Goal: Contribute content: Contribute content

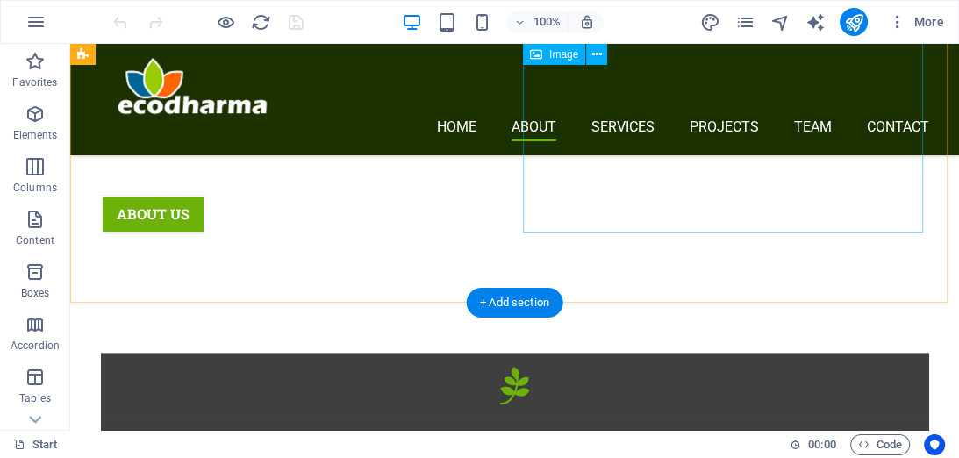
scroll to position [491, 0]
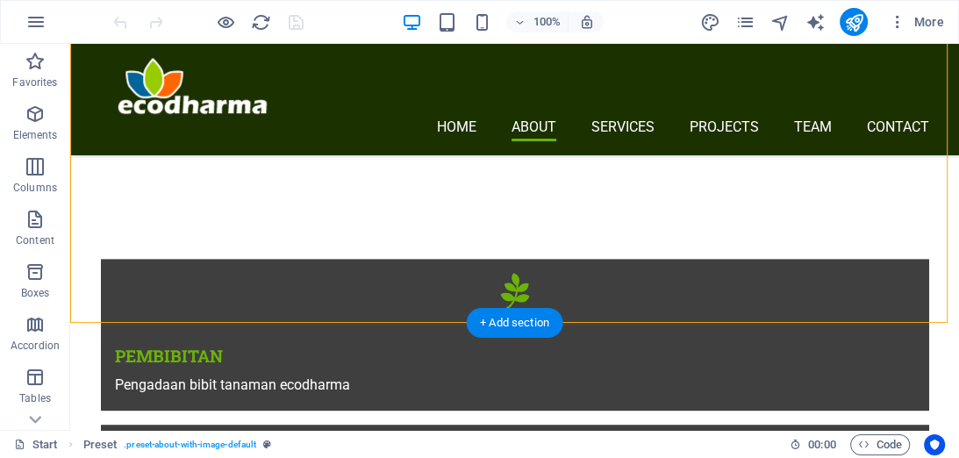
scroll to position [632, 0]
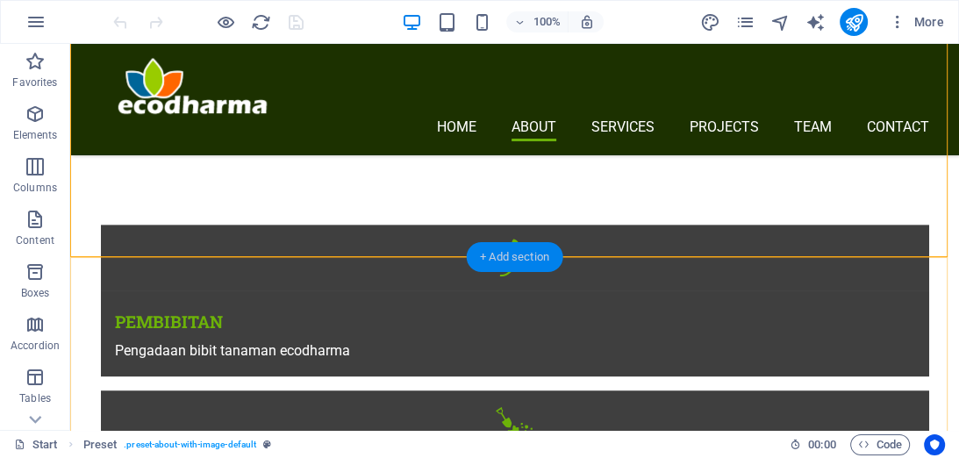
click at [498, 257] on div "+ Add section" at bounding box center [514, 257] width 97 height 30
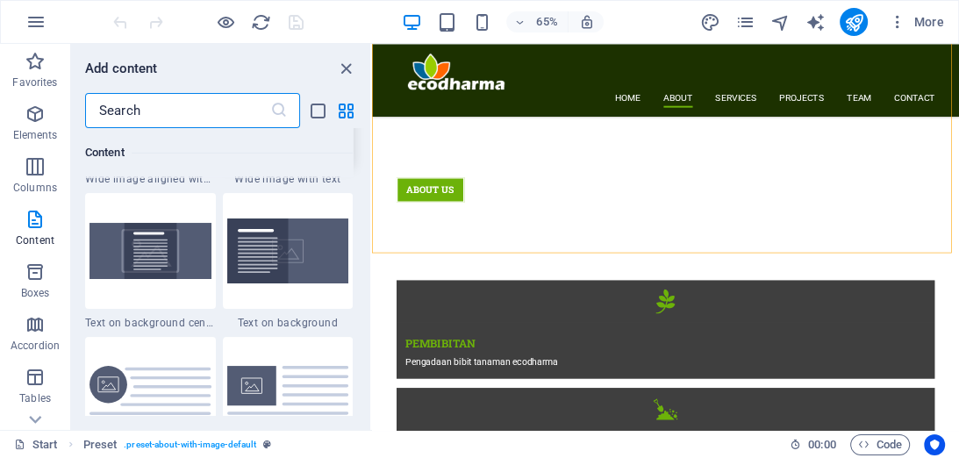
scroll to position [3915, 0]
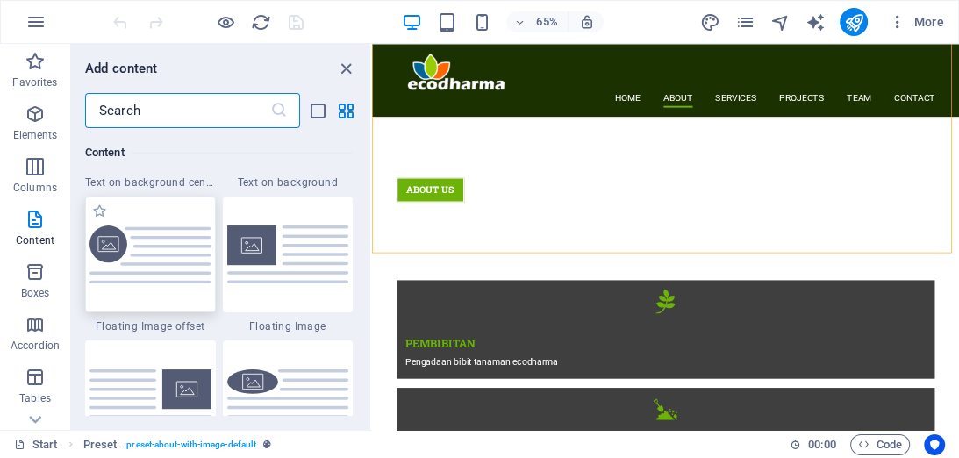
click at [159, 253] on img at bounding box center [150, 254] width 122 height 59
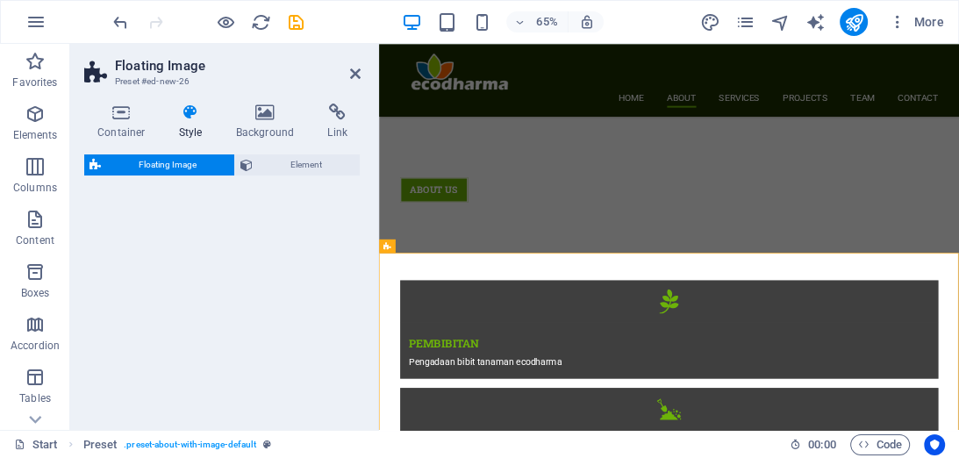
select select "%"
select select "rem"
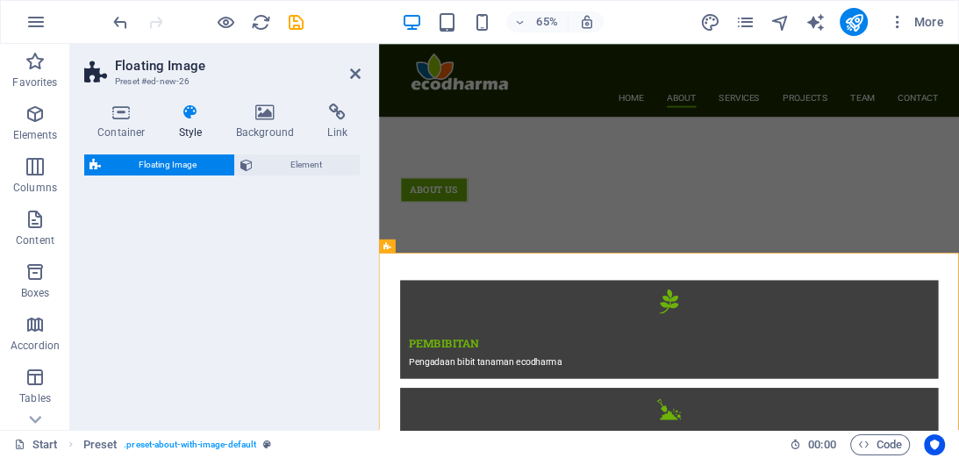
select select "%"
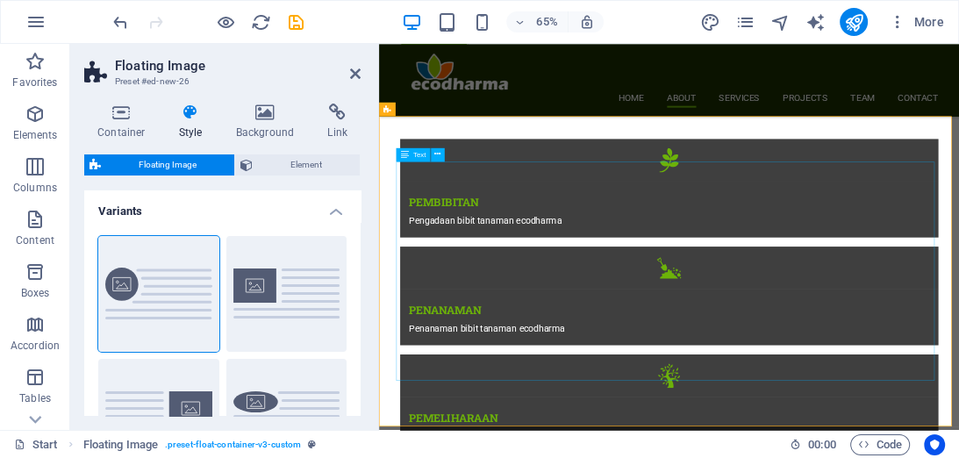
scroll to position [842, 0]
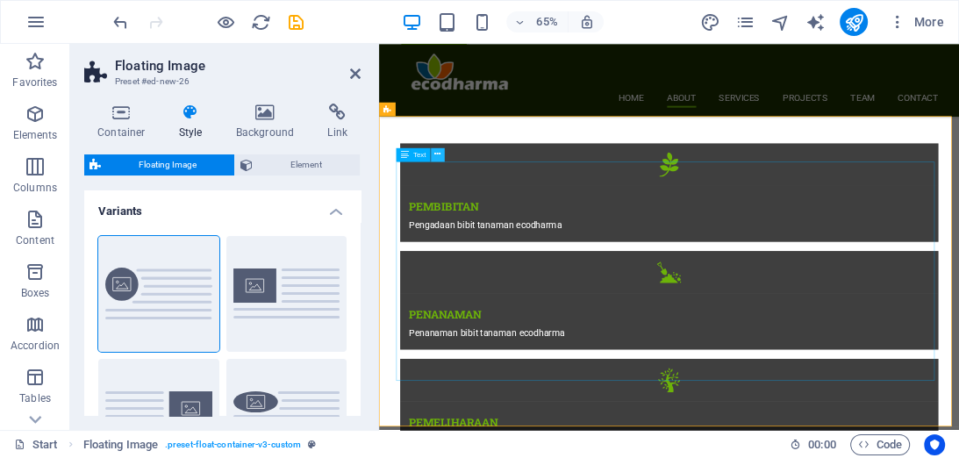
click at [436, 156] on icon at bounding box center [437, 154] width 6 height 12
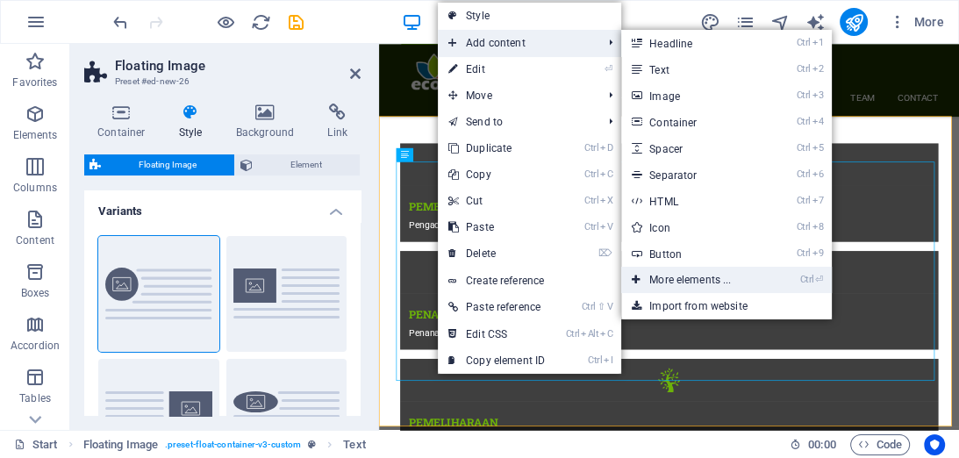
click at [698, 280] on link "Ctrl ⏎ More elements ..." at bounding box center [693, 280] width 145 height 26
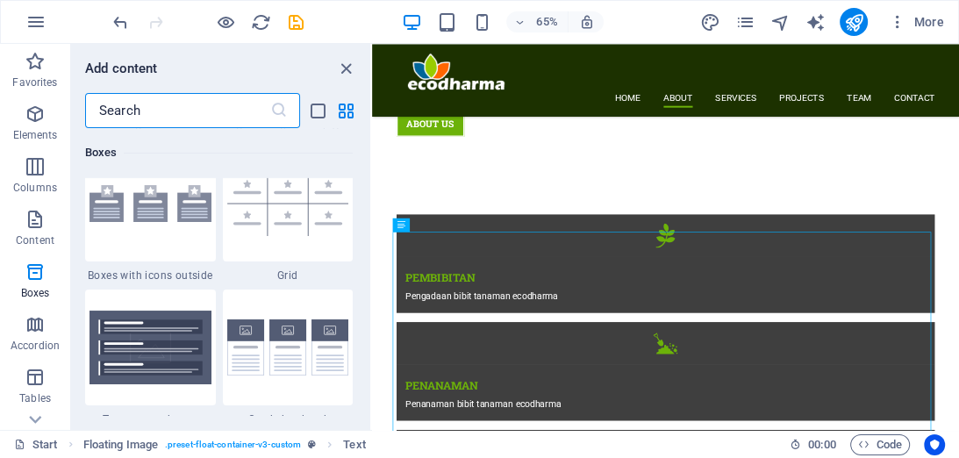
scroll to position [5384, 0]
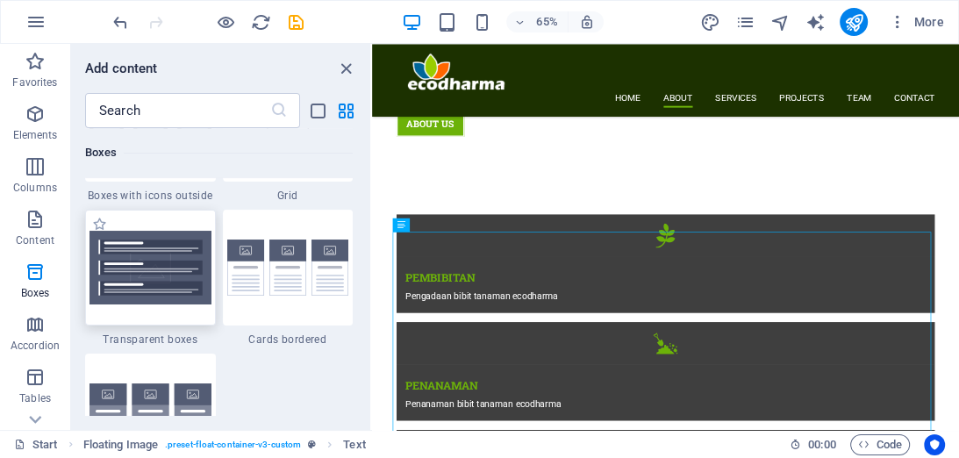
click at [182, 261] on img at bounding box center [150, 268] width 122 height 74
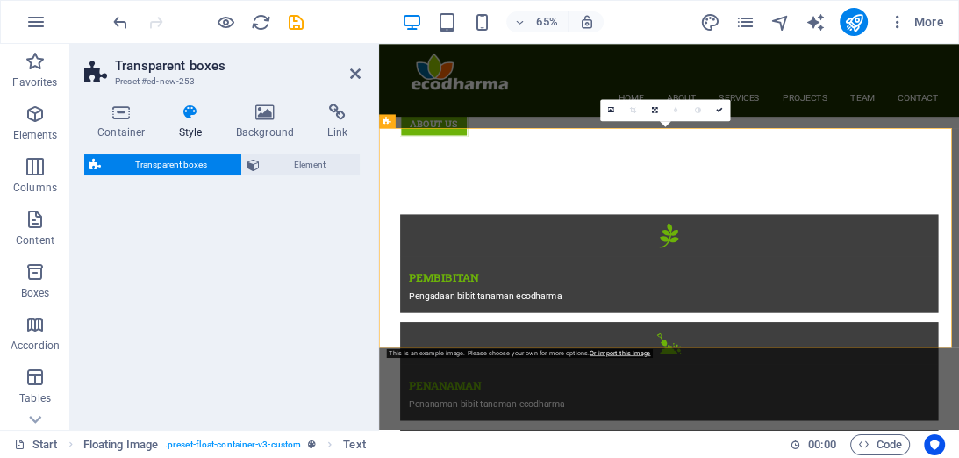
scroll to position [1301, 0]
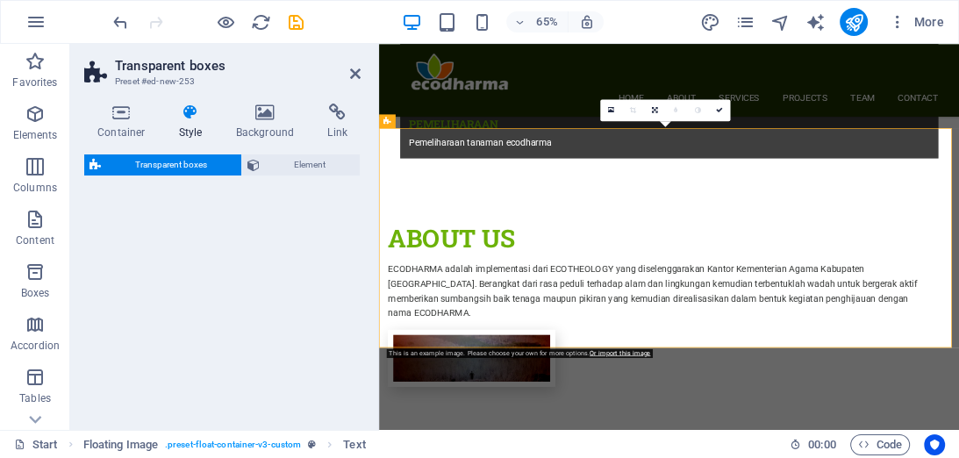
select select "rem"
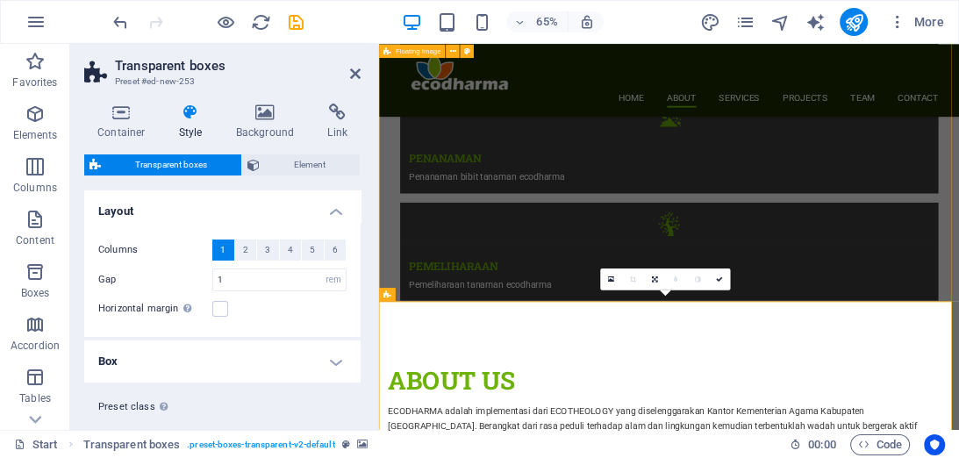
scroll to position [1091, 0]
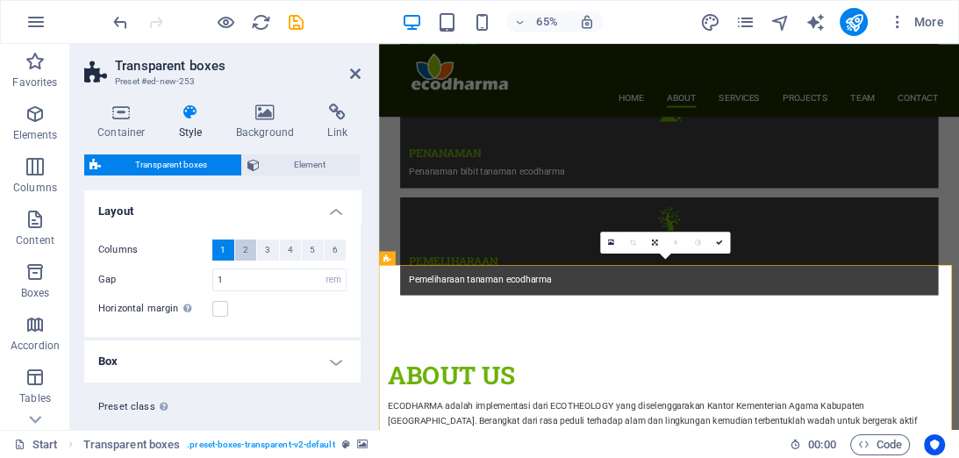
click at [246, 248] on span "2" at bounding box center [245, 250] width 5 height 21
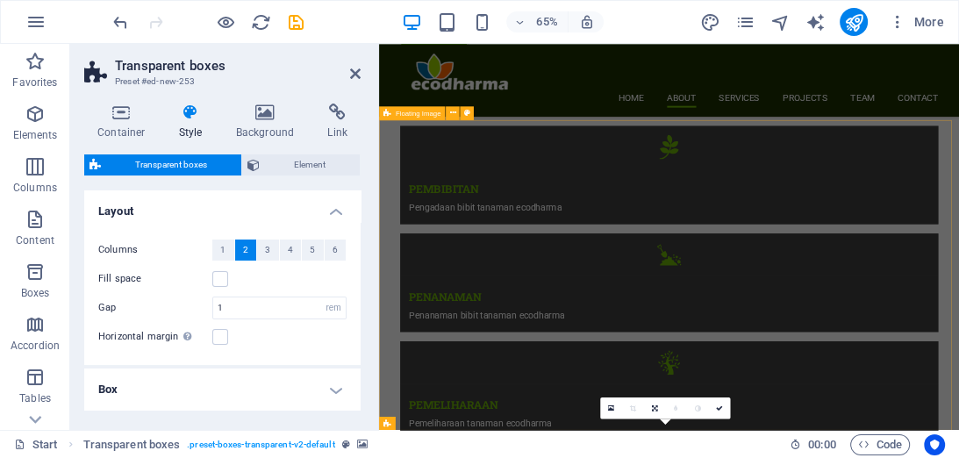
scroll to position [810, 0]
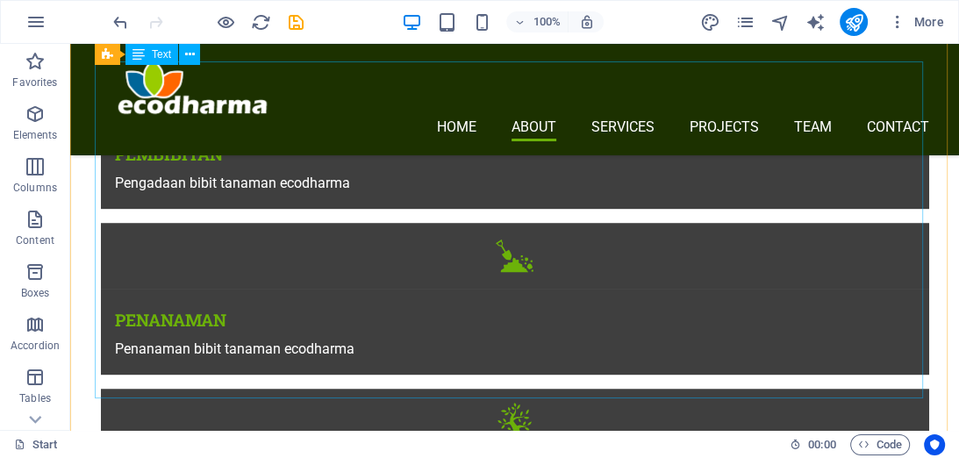
scroll to position [772, 0]
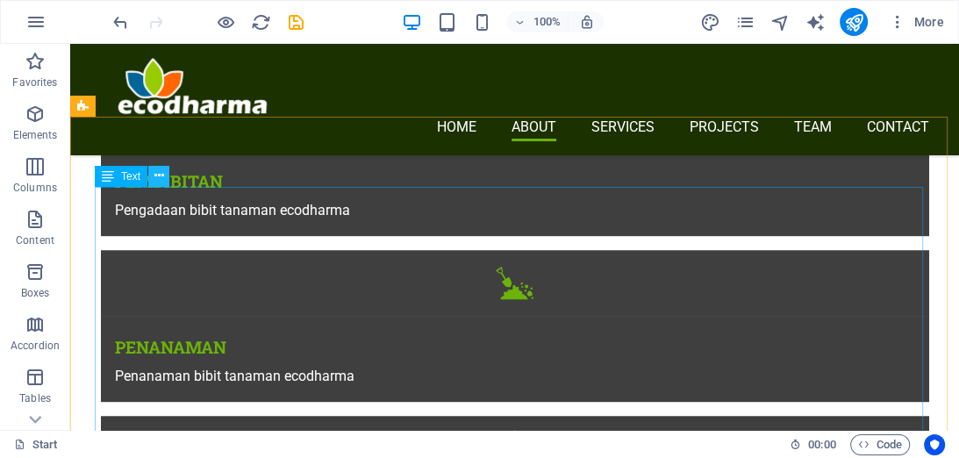
click at [162, 178] on icon at bounding box center [159, 176] width 10 height 18
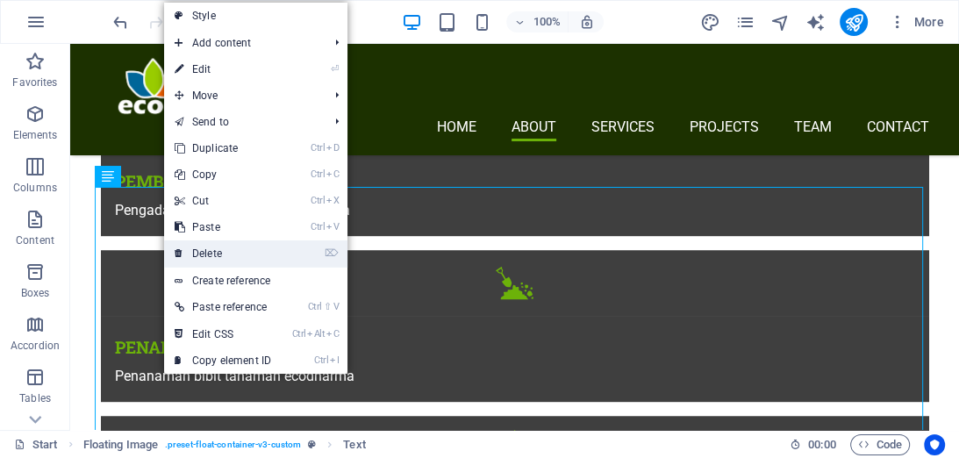
click at [198, 249] on link "⌦ Delete" at bounding box center [223, 253] width 118 height 26
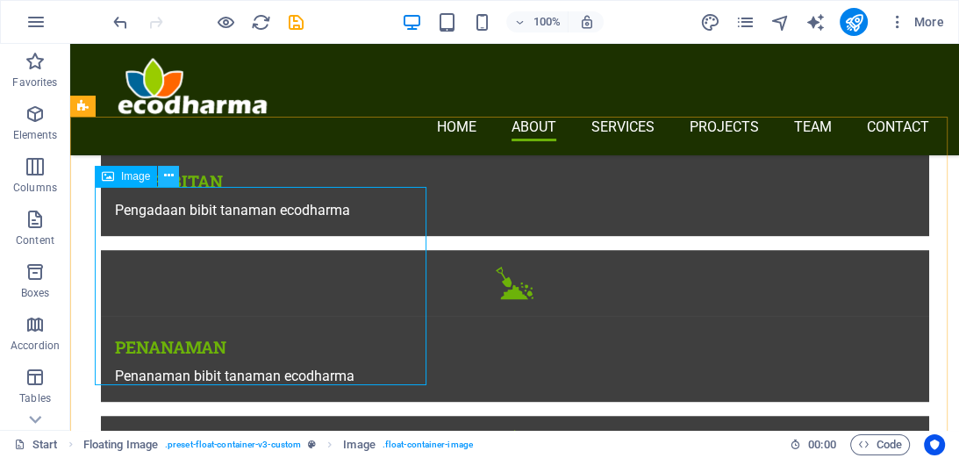
click at [168, 176] on icon at bounding box center [169, 176] width 10 height 18
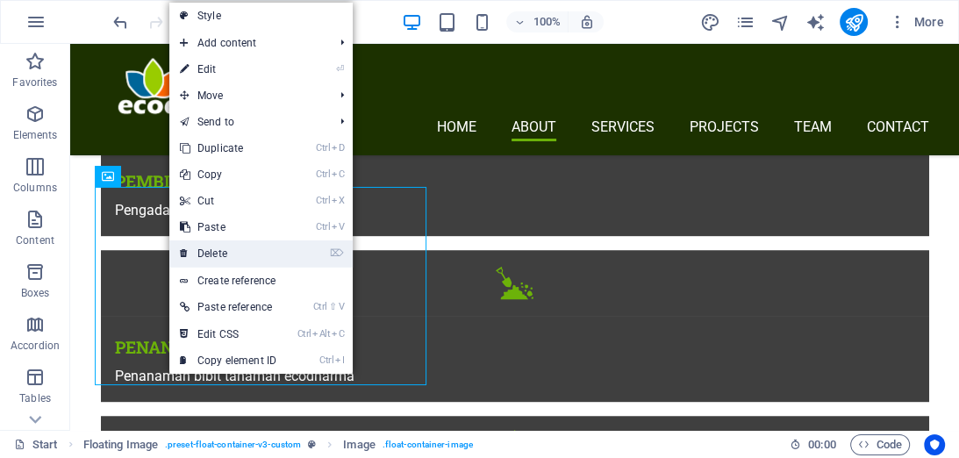
click at [218, 251] on link "⌦ Delete" at bounding box center [228, 253] width 118 height 26
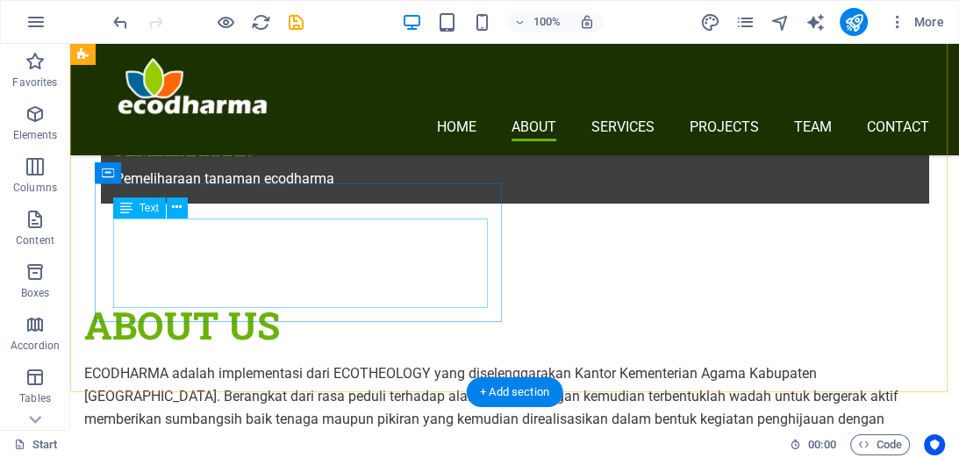
scroll to position [1263, 0]
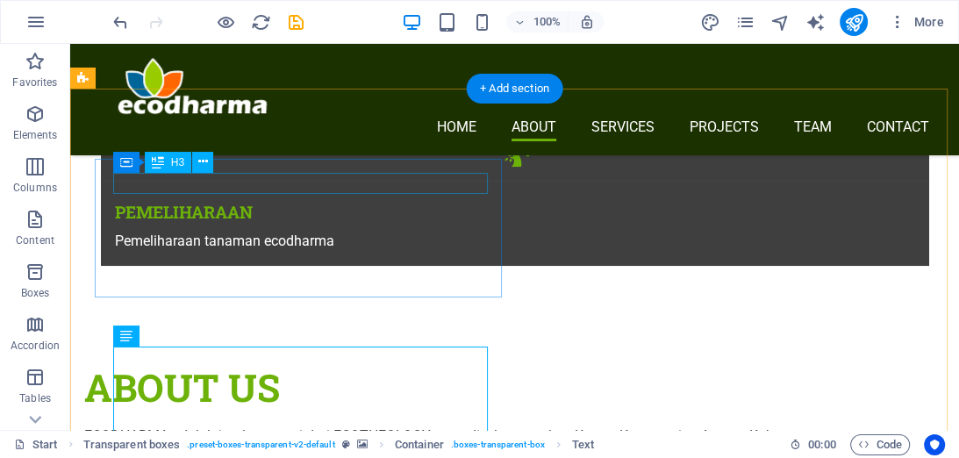
scroll to position [1053, 0]
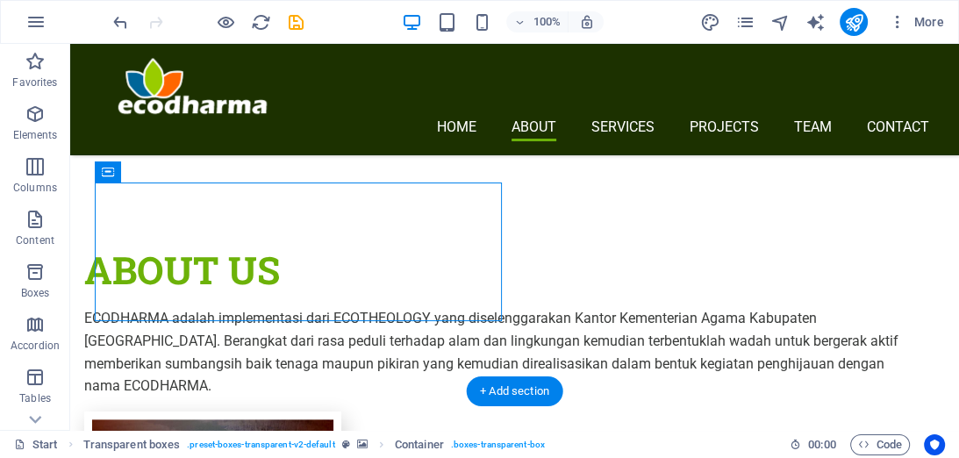
scroll to position [1193, 0]
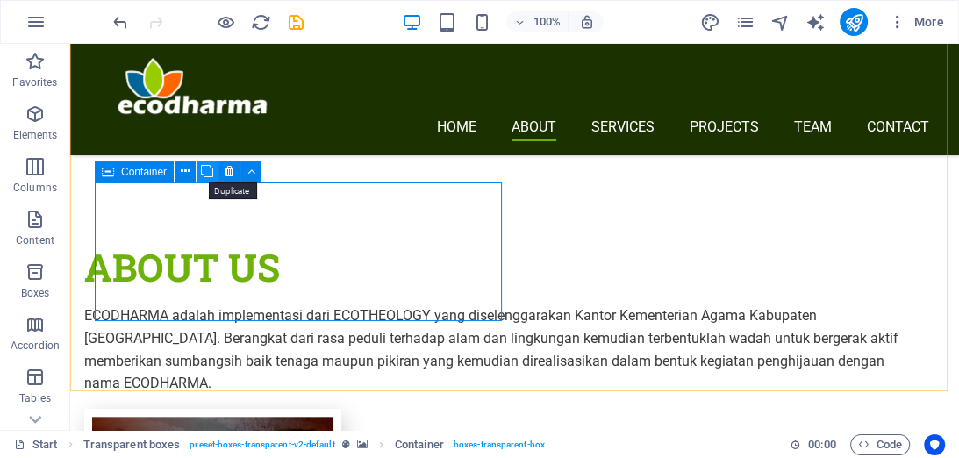
click at [205, 179] on icon at bounding box center [207, 171] width 12 height 18
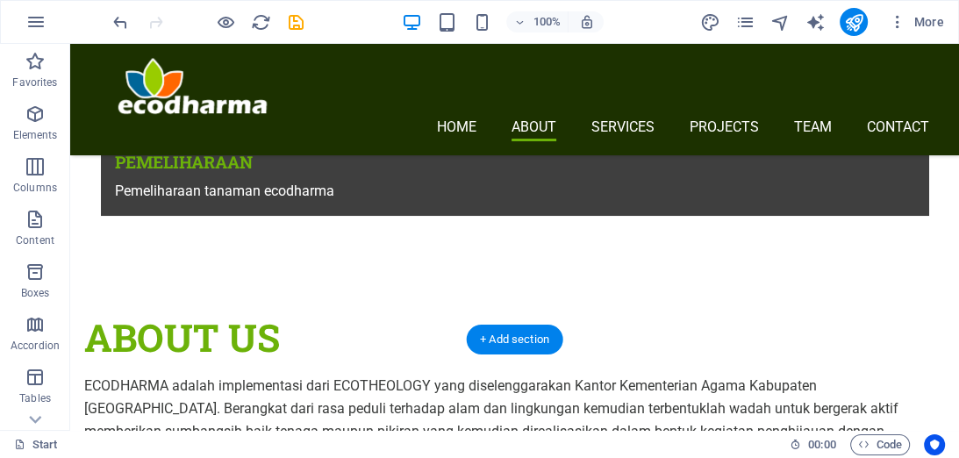
scroll to position [1334, 0]
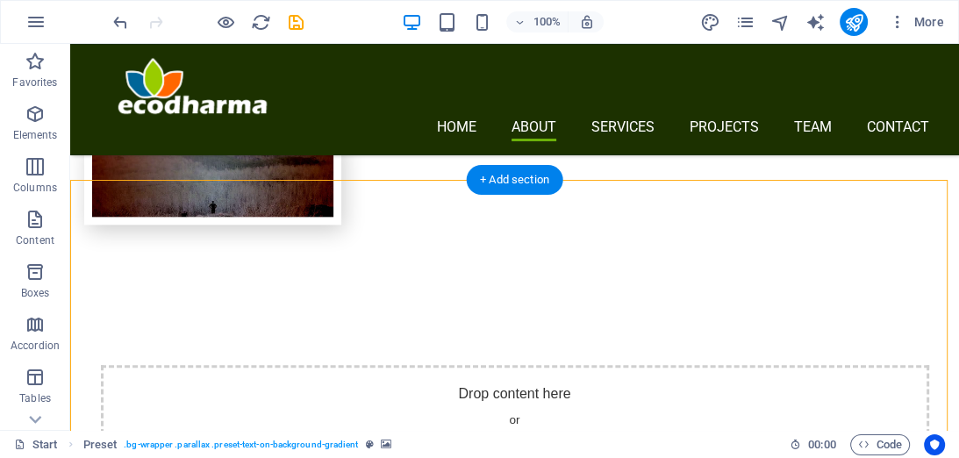
scroll to position [1474, 0]
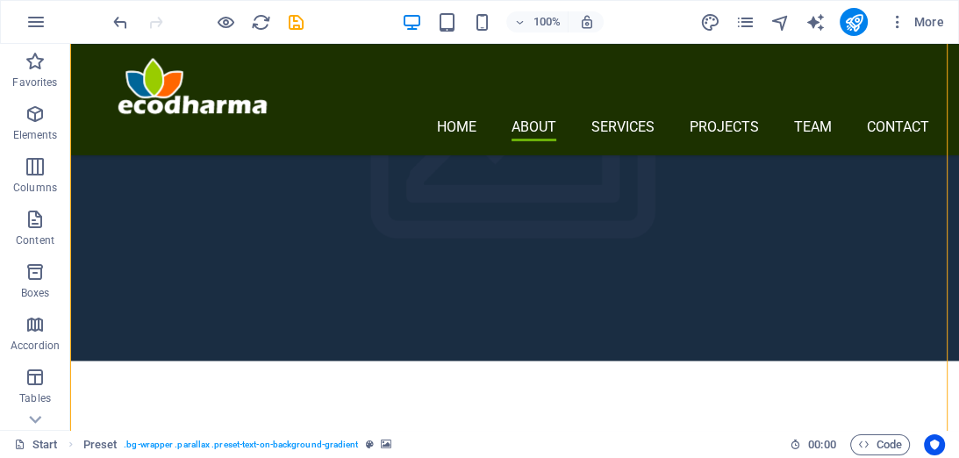
scroll to position [2106, 0]
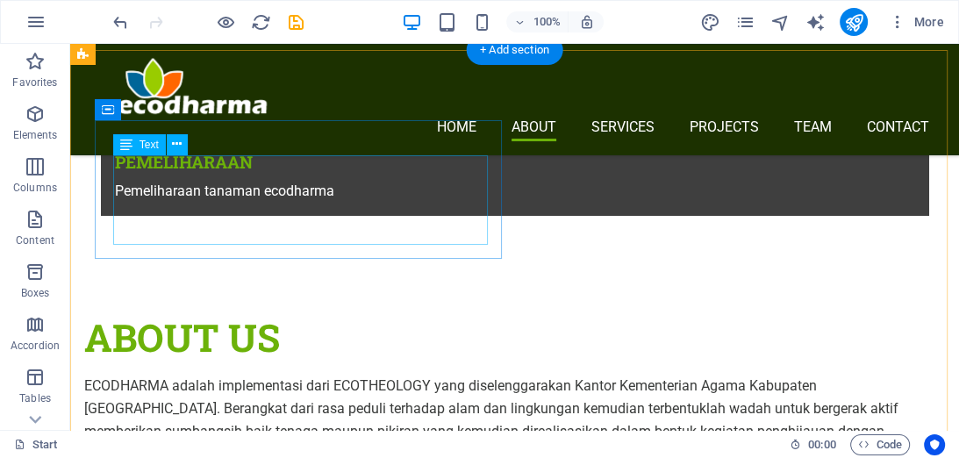
scroll to position [983, 0]
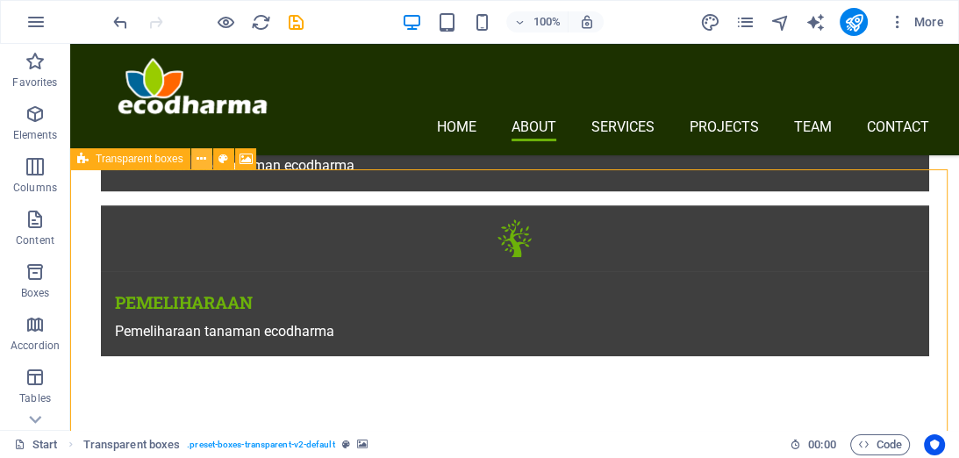
click at [204, 161] on icon at bounding box center [202, 159] width 10 height 18
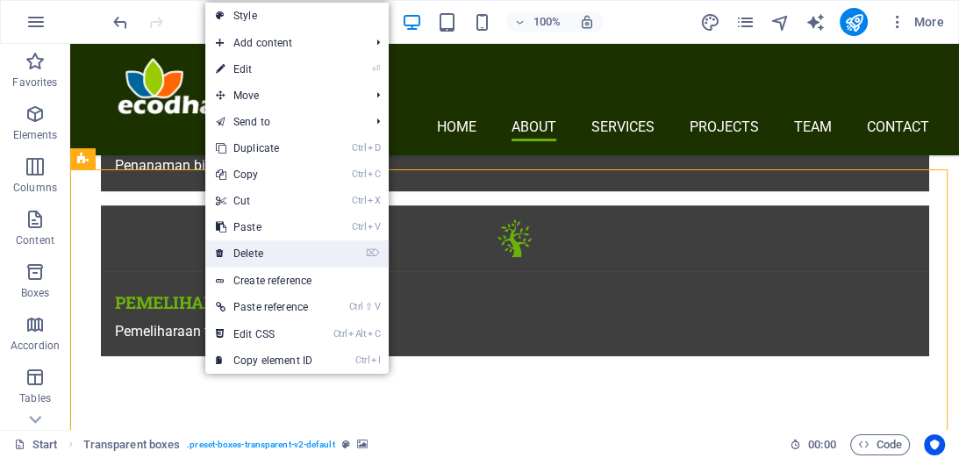
click at [243, 254] on link "⌦ Delete" at bounding box center [264, 253] width 118 height 26
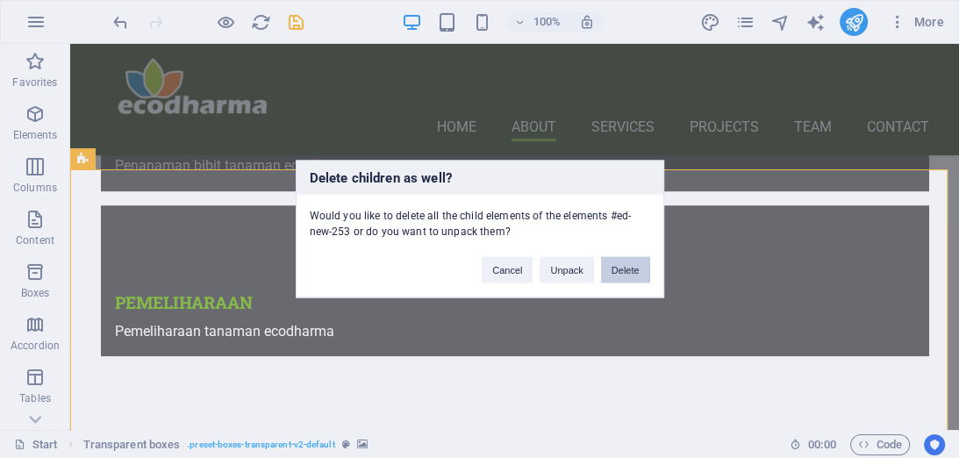
click at [617, 275] on button "Delete" at bounding box center [625, 270] width 49 height 26
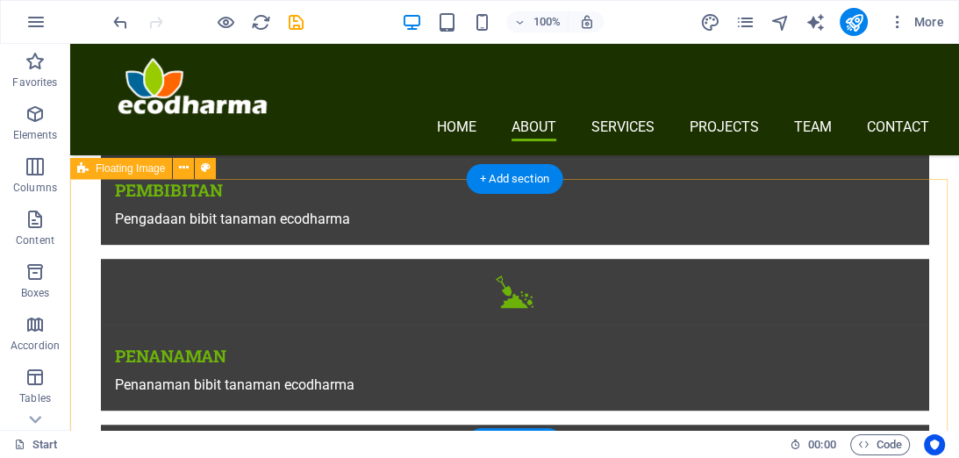
scroll to position [772, 0]
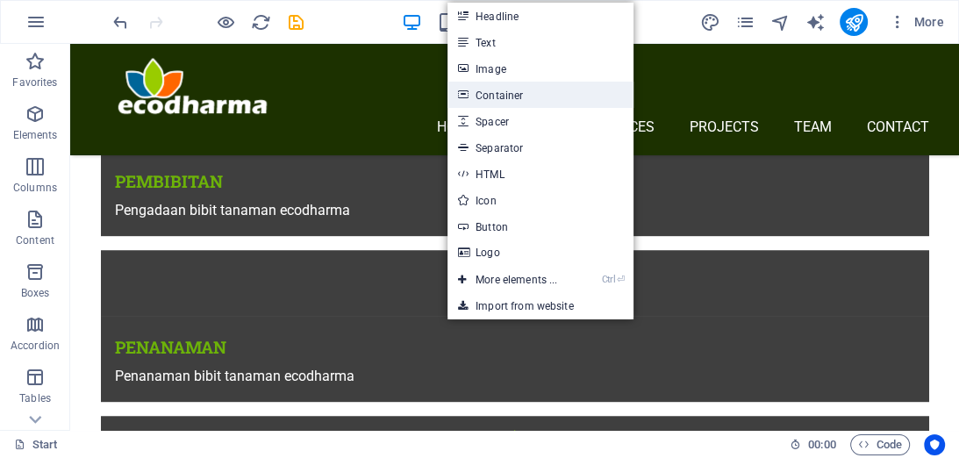
click at [509, 98] on link "Container" at bounding box center [540, 95] width 186 height 26
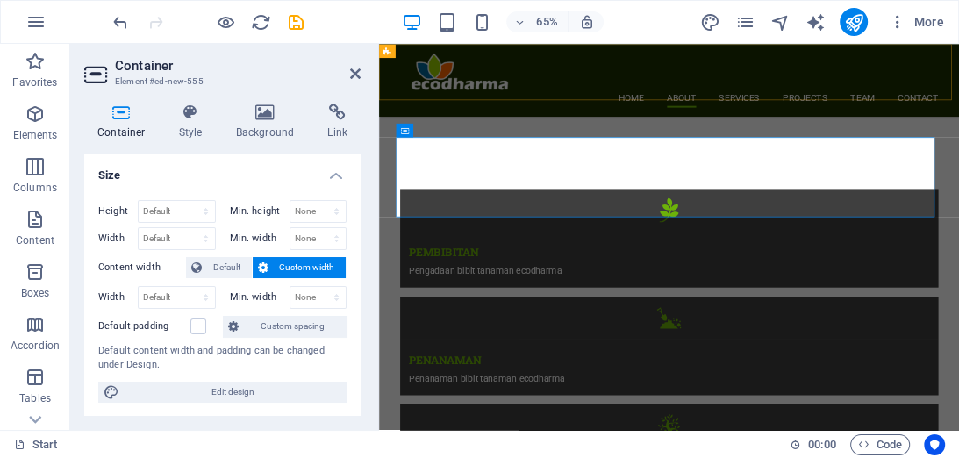
scroll to position [880, 0]
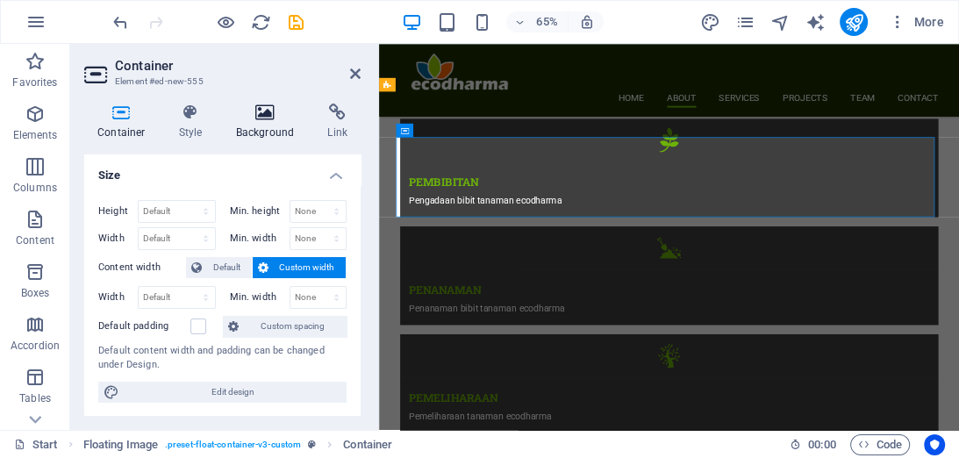
click at [263, 131] on h4 "Background" at bounding box center [269, 122] width 92 height 37
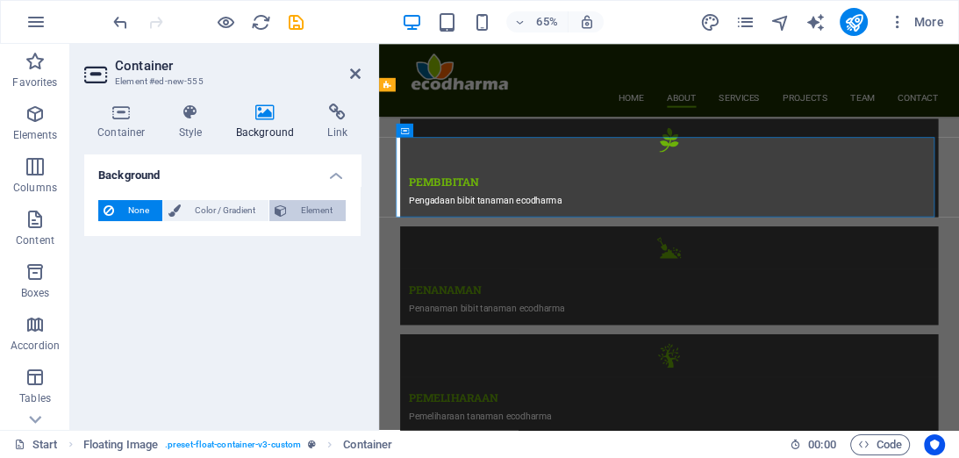
click at [295, 211] on span "Element" at bounding box center [316, 210] width 48 height 21
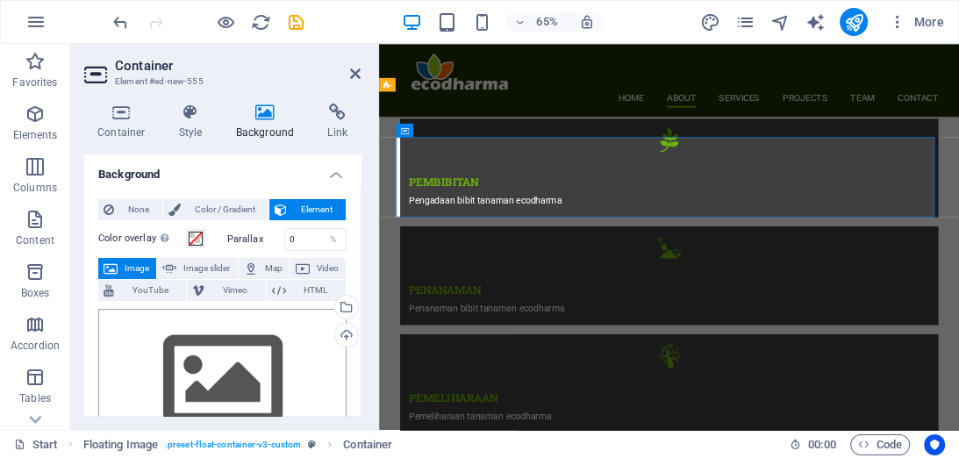
scroll to position [0, 0]
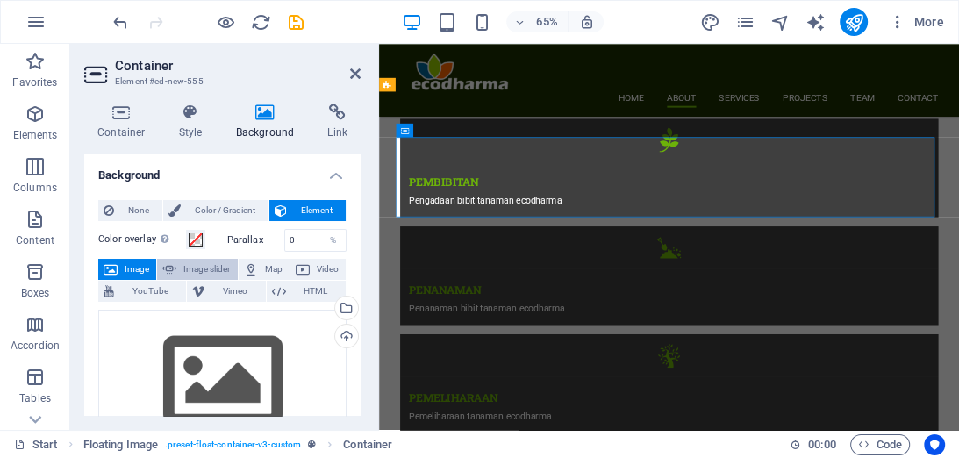
click at [205, 260] on span "Image slider" at bounding box center [207, 269] width 50 height 21
select select "ms"
select select "s"
select select "progressive"
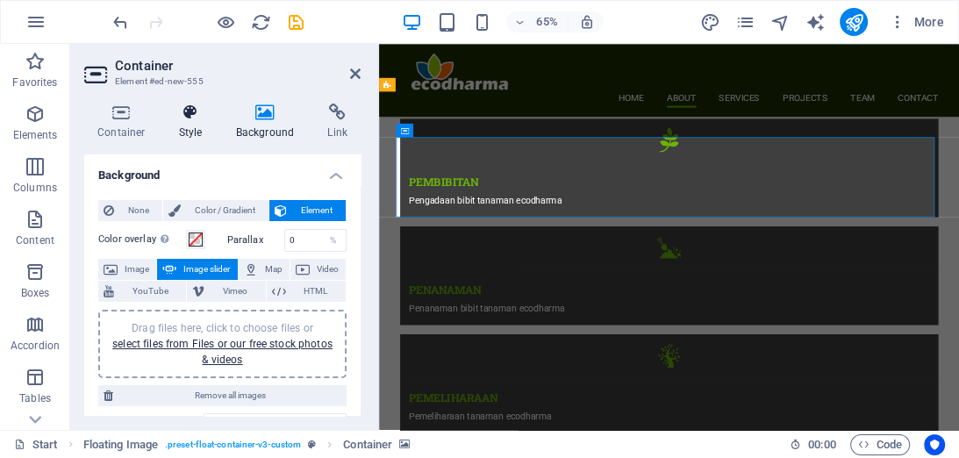
click at [180, 116] on icon at bounding box center [191, 113] width 50 height 18
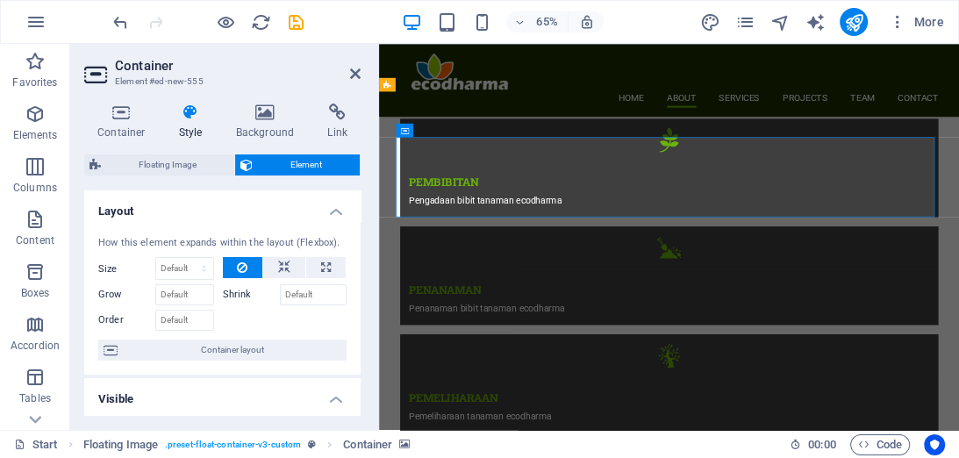
click at [361, 70] on aside "Container Element #ed-new-555 Container Style Background Link Size Height Defau…" at bounding box center [224, 237] width 309 height 386
click at [354, 70] on icon at bounding box center [355, 74] width 11 height 14
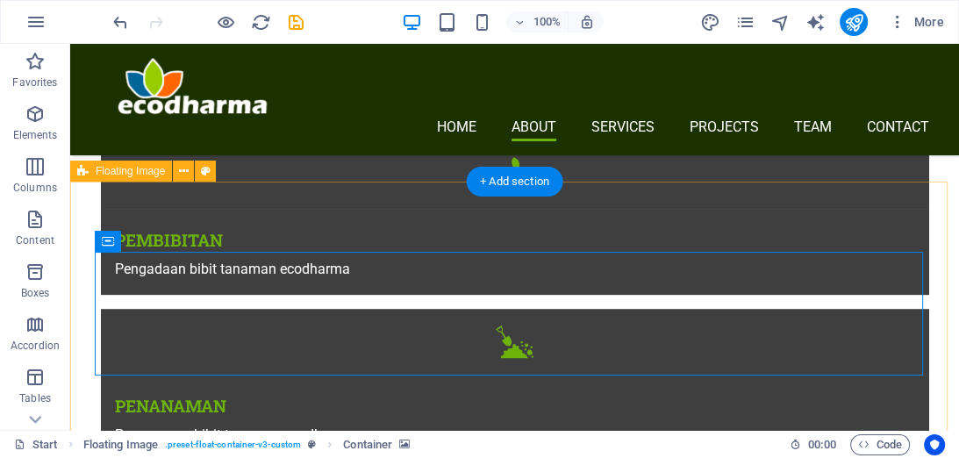
scroll to position [702, 0]
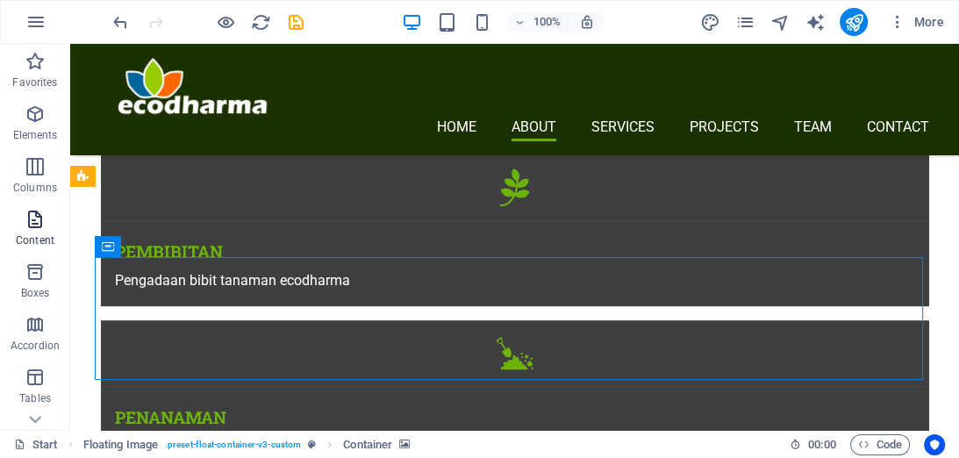
click at [39, 230] on span "Content" at bounding box center [35, 230] width 70 height 42
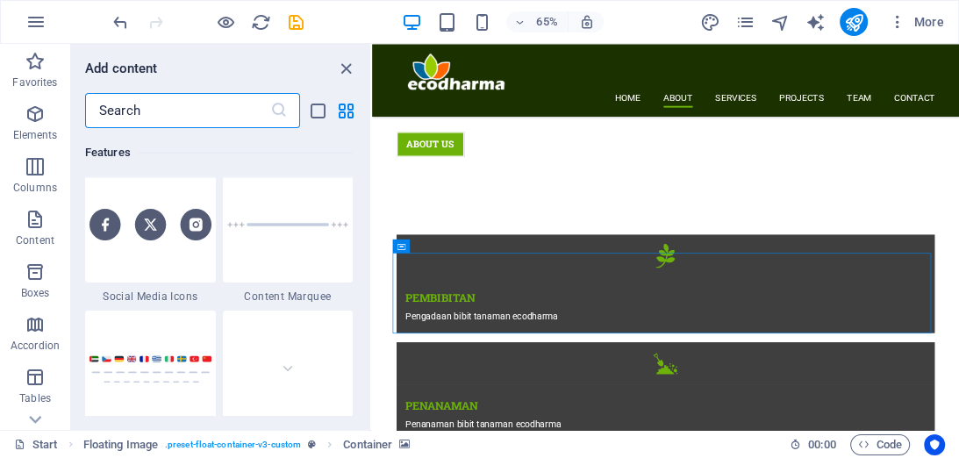
scroll to position [8127, 0]
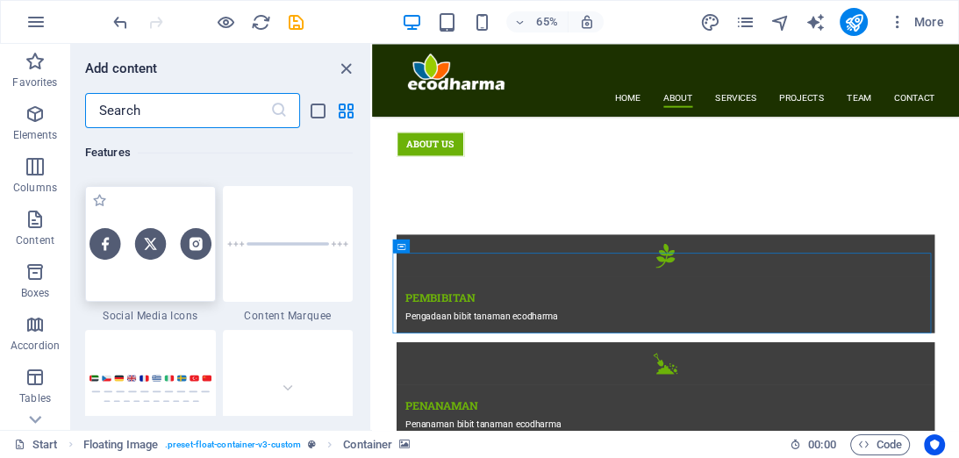
click at [168, 253] on img at bounding box center [150, 243] width 122 height 31
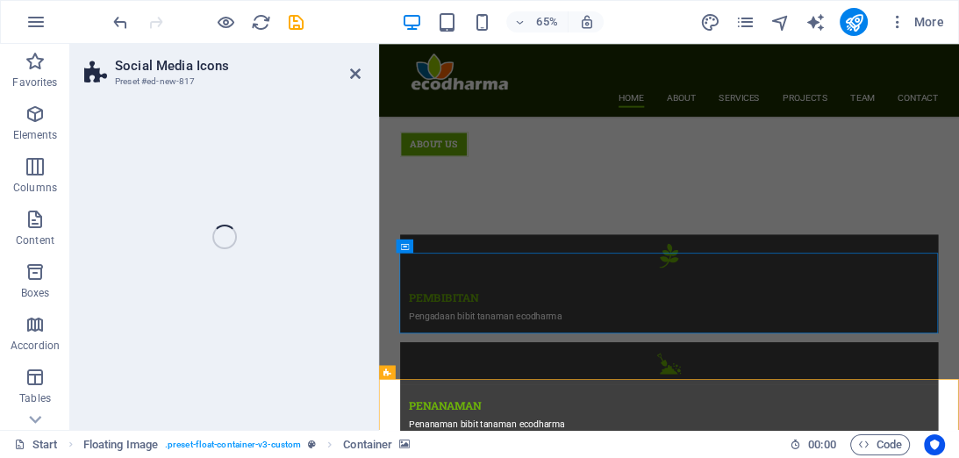
select select "rem"
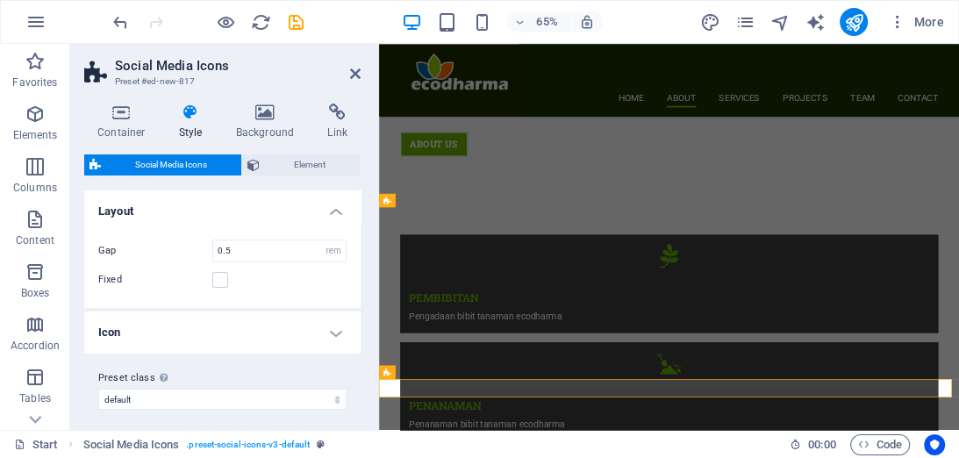
scroll to position [6, 0]
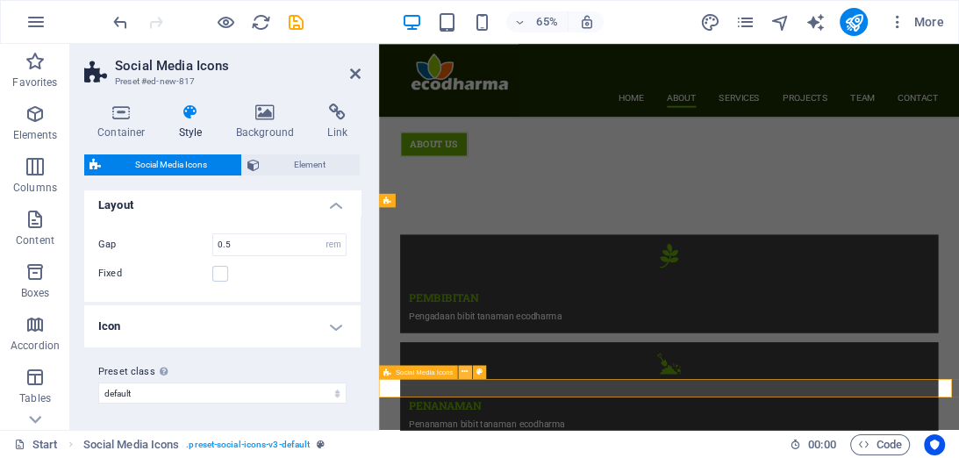
click at [467, 370] on icon at bounding box center [465, 372] width 6 height 12
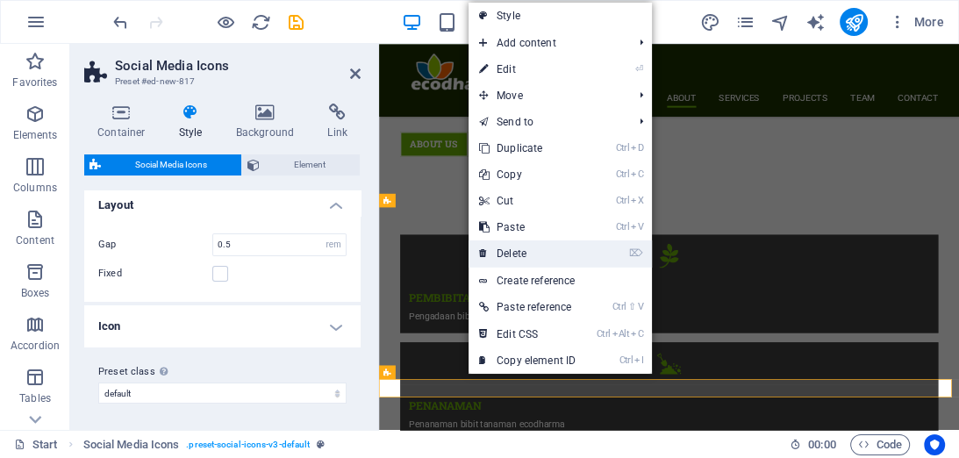
click at [516, 247] on link "⌦ Delete" at bounding box center [528, 253] width 118 height 26
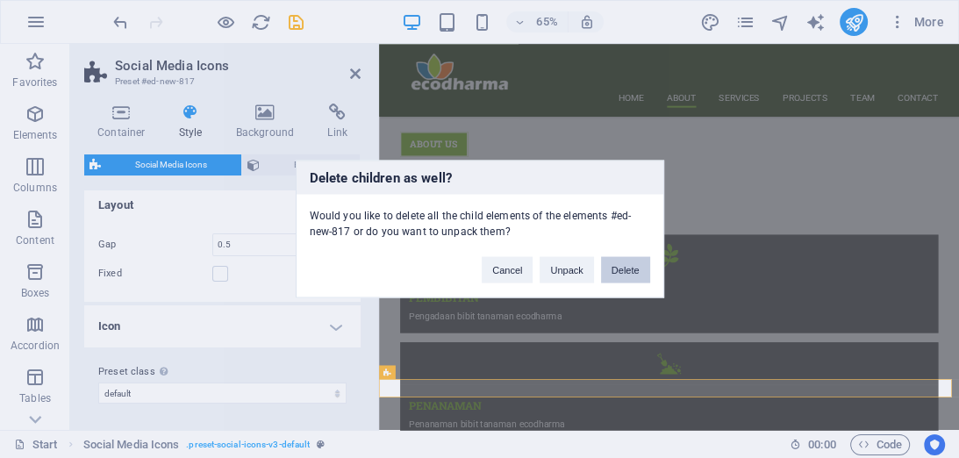
click at [618, 268] on button "Delete" at bounding box center [625, 270] width 49 height 26
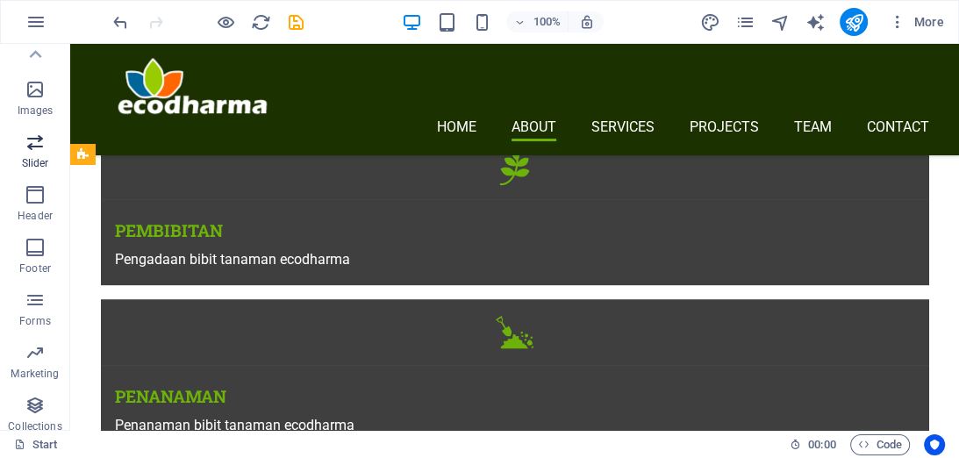
scroll to position [403, 0]
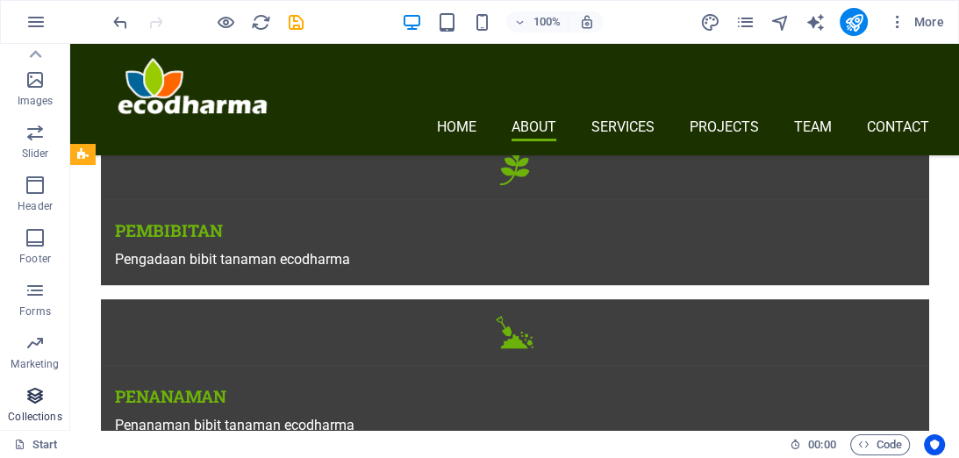
click at [39, 398] on icon "button" at bounding box center [35, 395] width 21 height 21
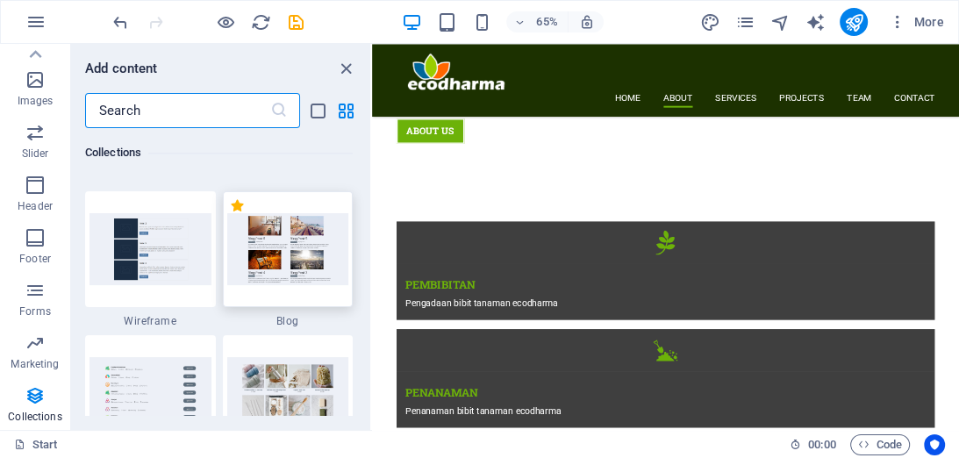
scroll to position [16205, 0]
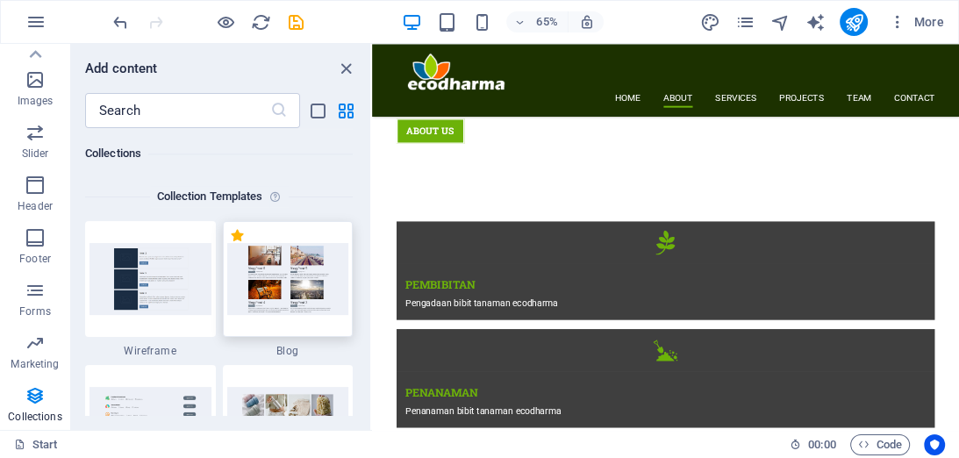
click at [276, 294] on img at bounding box center [288, 278] width 122 height 71
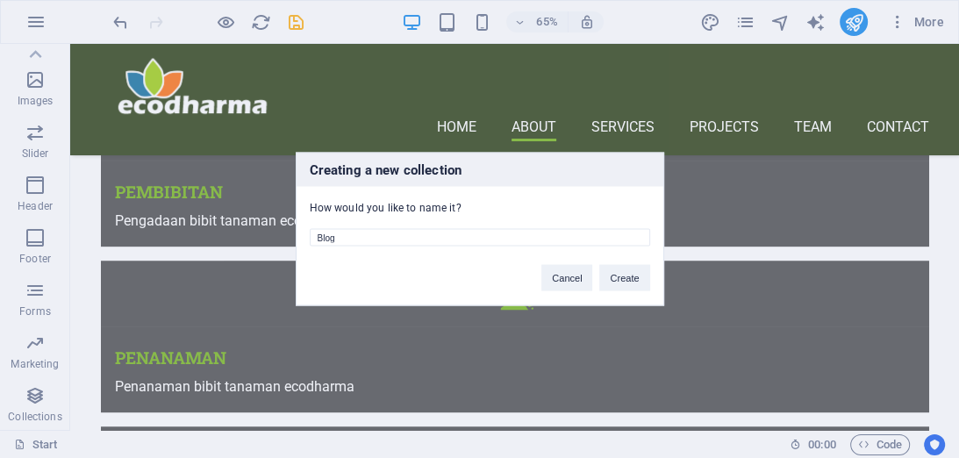
scroll to position [654, 0]
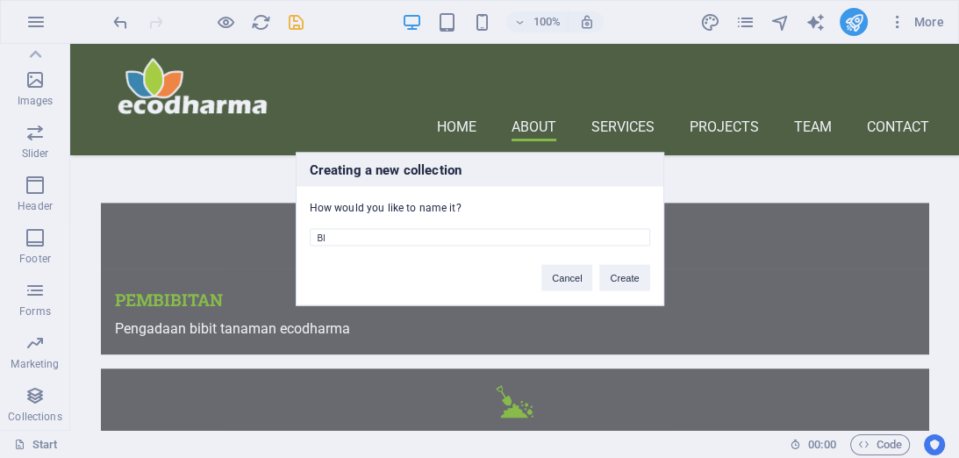
type input "B"
type input "BERITA"
click at [617, 277] on button "Create" at bounding box center [624, 278] width 50 height 26
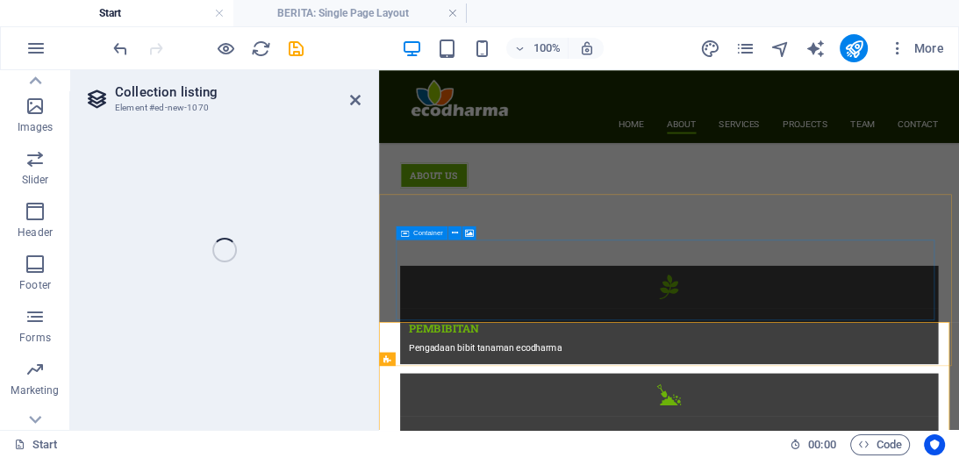
select select
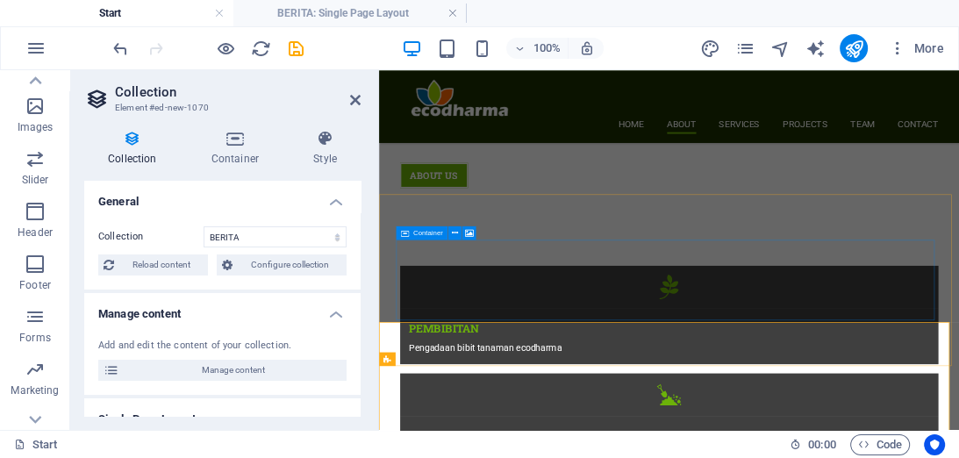
scroll to position [721, 0]
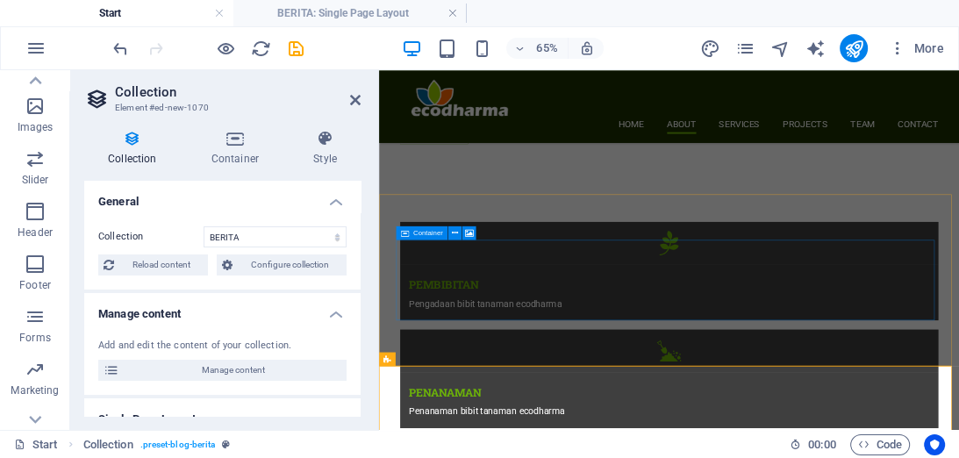
select select "columns.publishing_date_DESC"
select select "columns.status"
select select "columns.publishing_date"
select select "past"
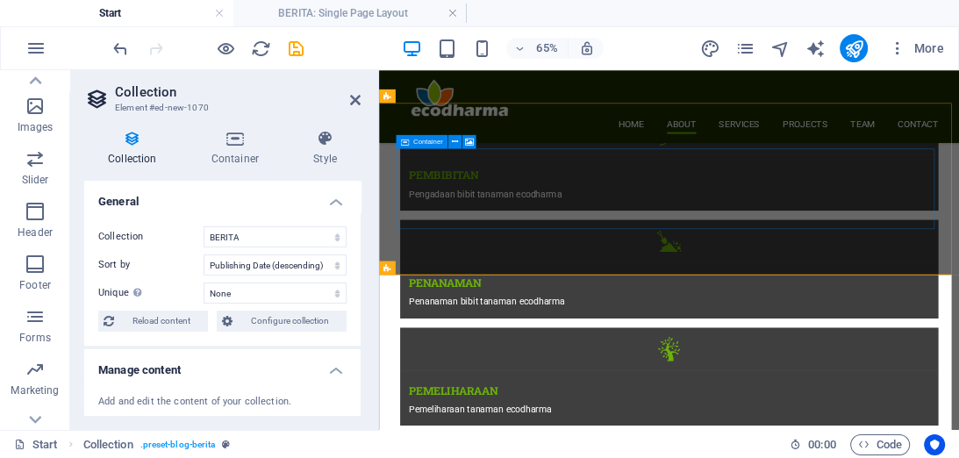
scroll to position [862, 0]
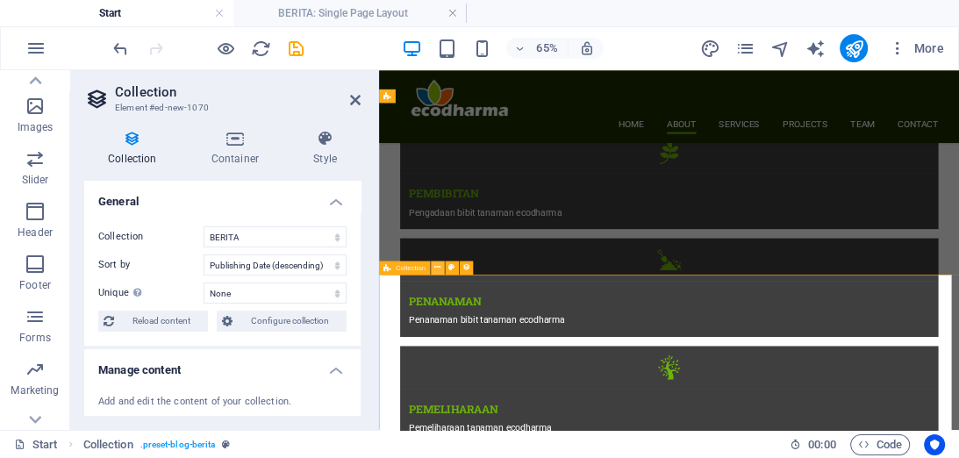
click at [439, 266] on icon at bounding box center [437, 267] width 6 height 12
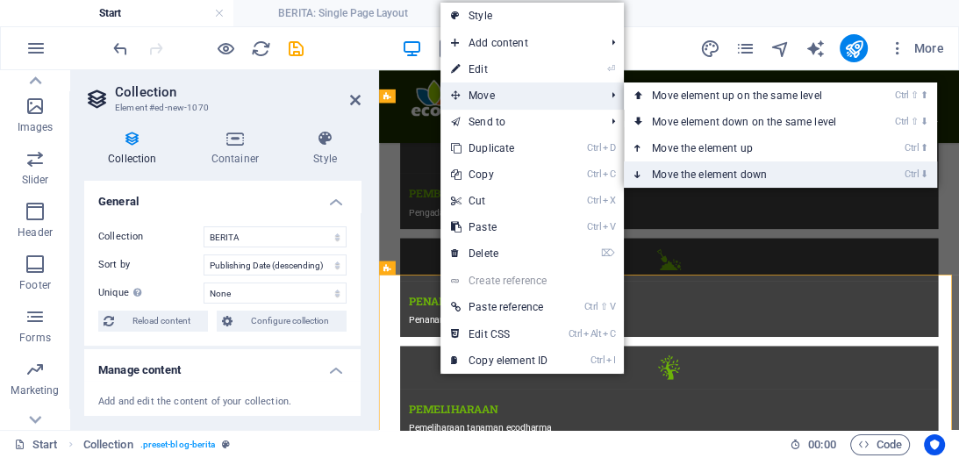
click at [676, 177] on link "Ctrl ⬇ Move the element down" at bounding box center [747, 174] width 247 height 26
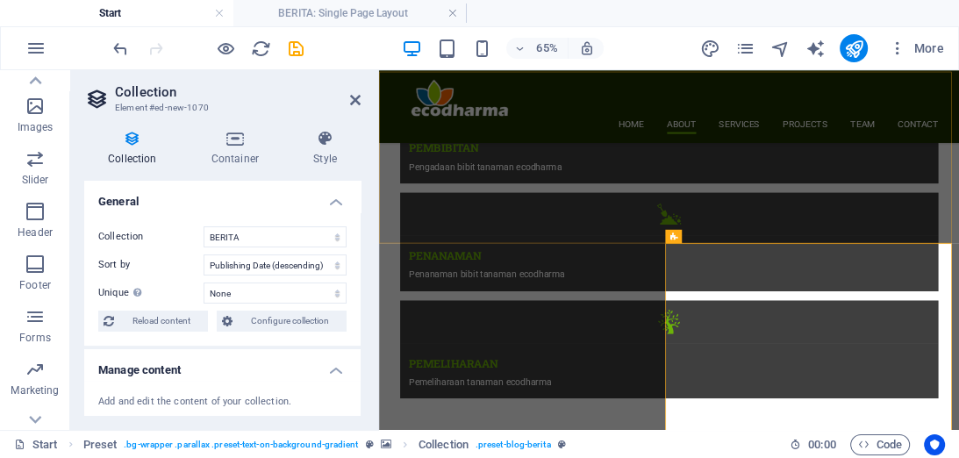
scroll to position [932, 0]
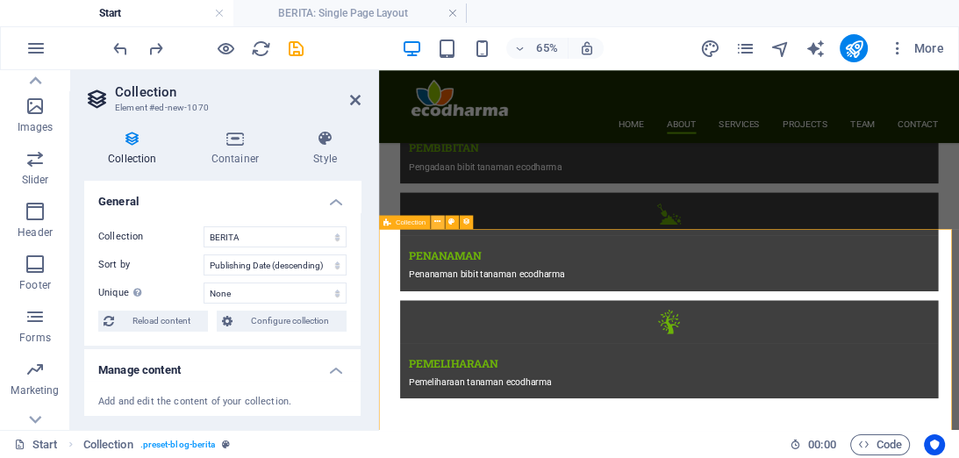
click at [440, 225] on icon at bounding box center [437, 222] width 6 height 12
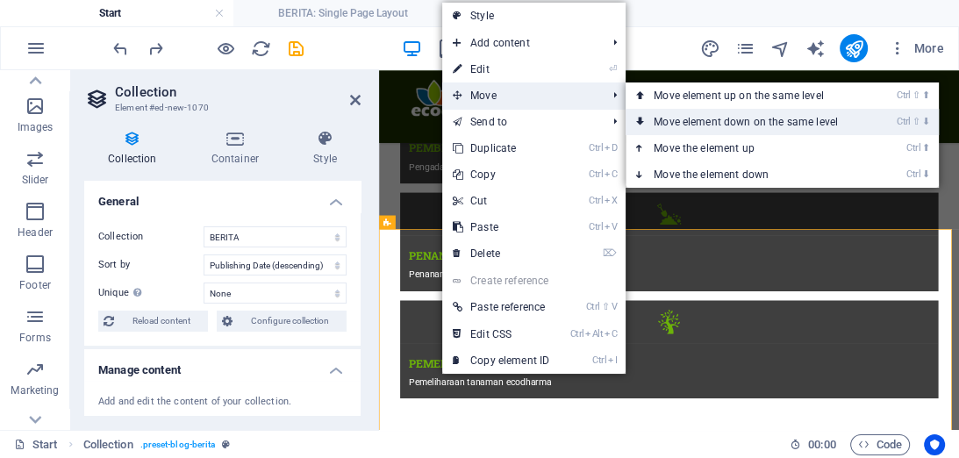
click at [672, 118] on link "Ctrl ⇧ ⬇ Move element down on the same level" at bounding box center [749, 122] width 247 height 26
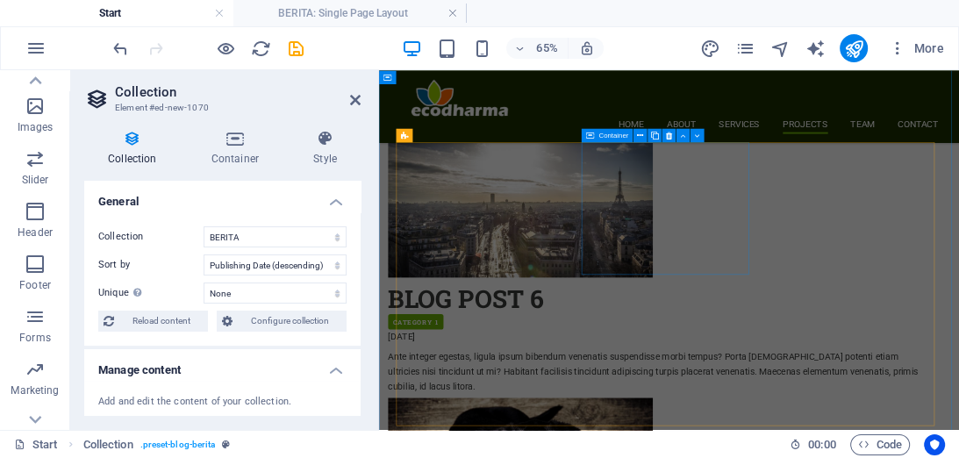
scroll to position [3427, 0]
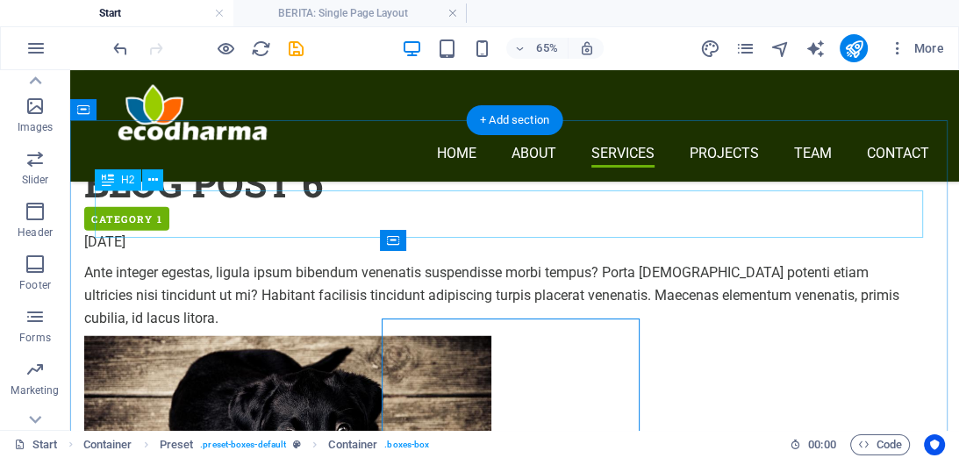
scroll to position [3360, 0]
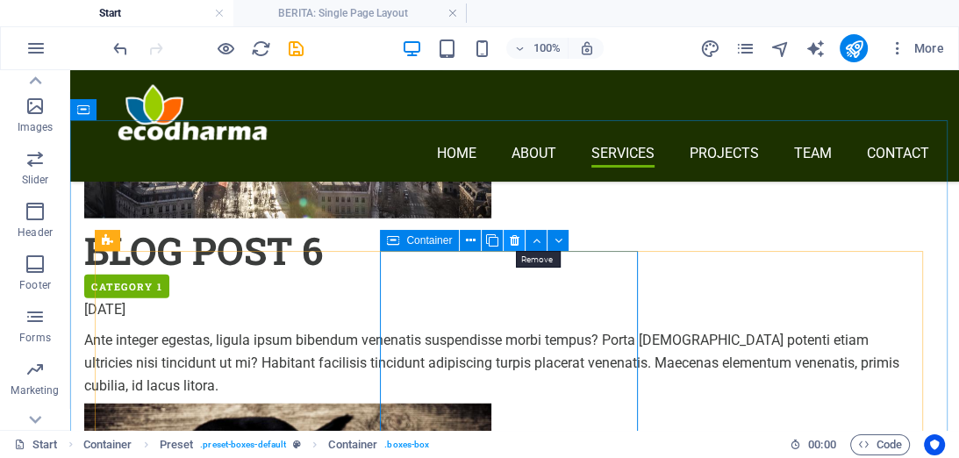
click at [515, 244] on icon at bounding box center [515, 241] width 10 height 18
click at [512, 242] on icon at bounding box center [515, 241] width 10 height 18
click at [519, 241] on icon at bounding box center [515, 241] width 10 height 18
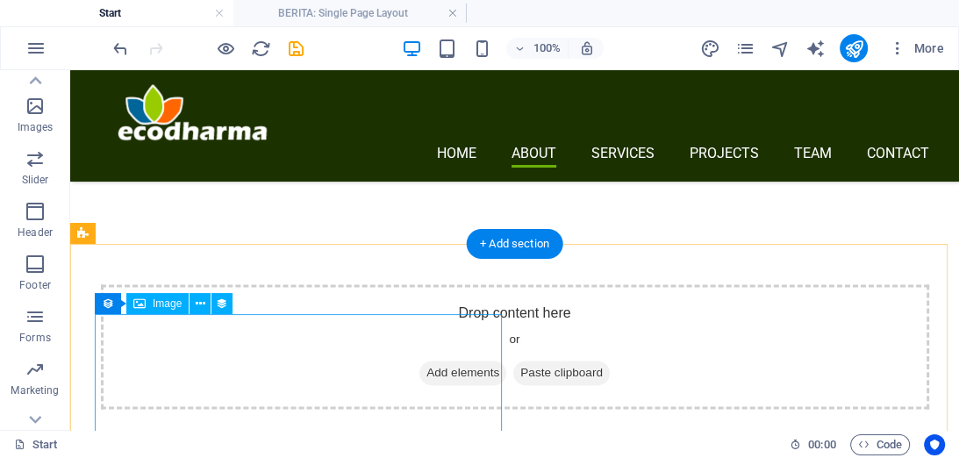
scroll to position [1745, 0]
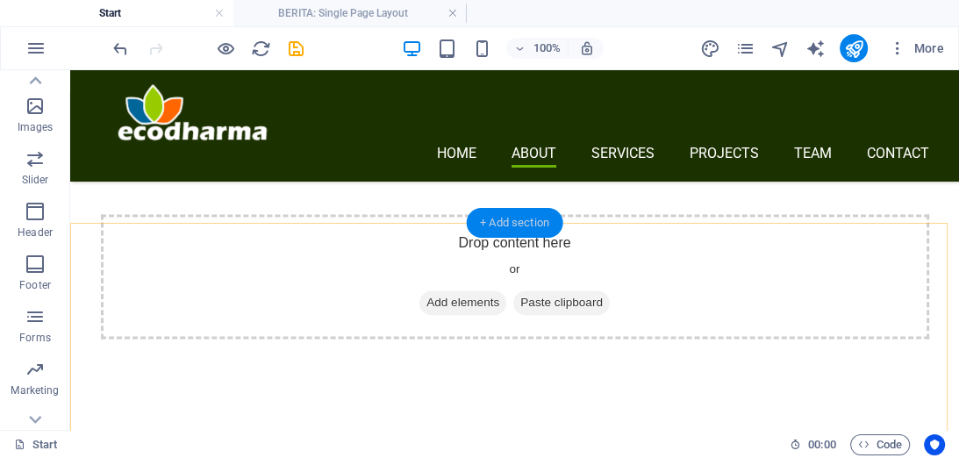
click at [507, 225] on div "+ Add section" at bounding box center [514, 223] width 97 height 30
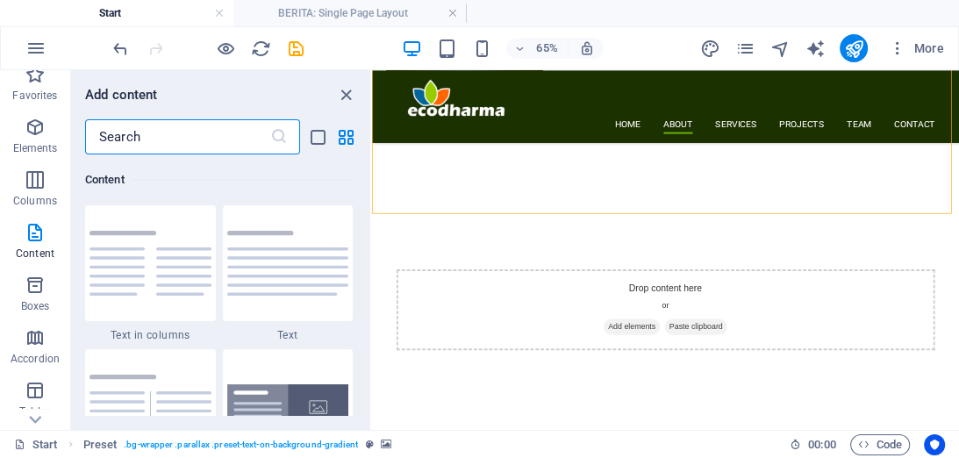
scroll to position [0, 0]
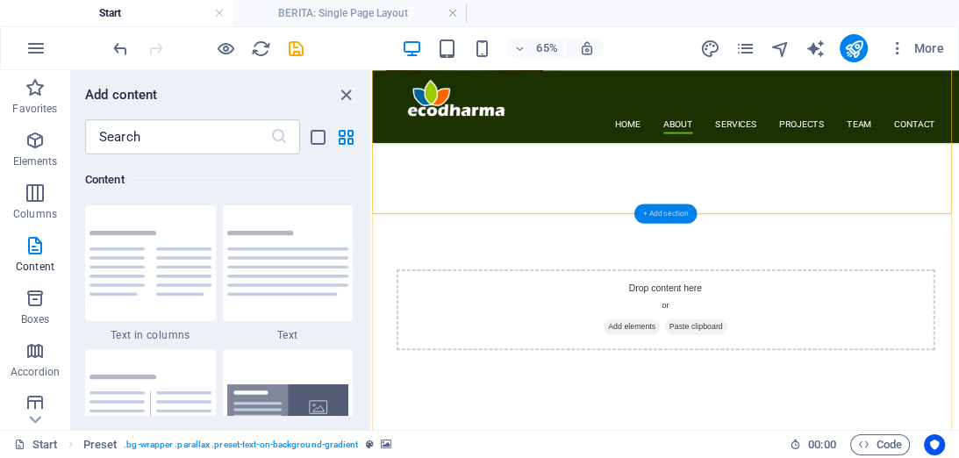
click at [659, 212] on div "+ Add section" at bounding box center [664, 213] width 63 height 19
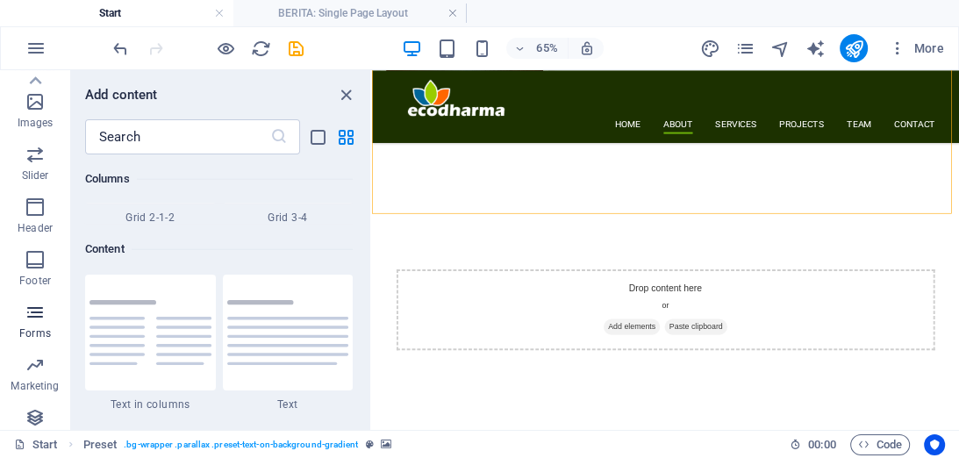
scroll to position [429, 0]
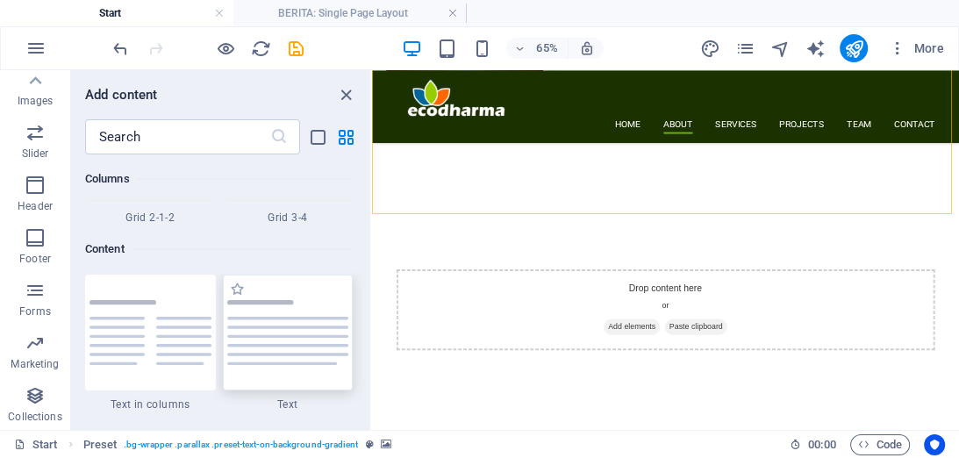
click at [287, 319] on div at bounding box center [288, 333] width 131 height 116
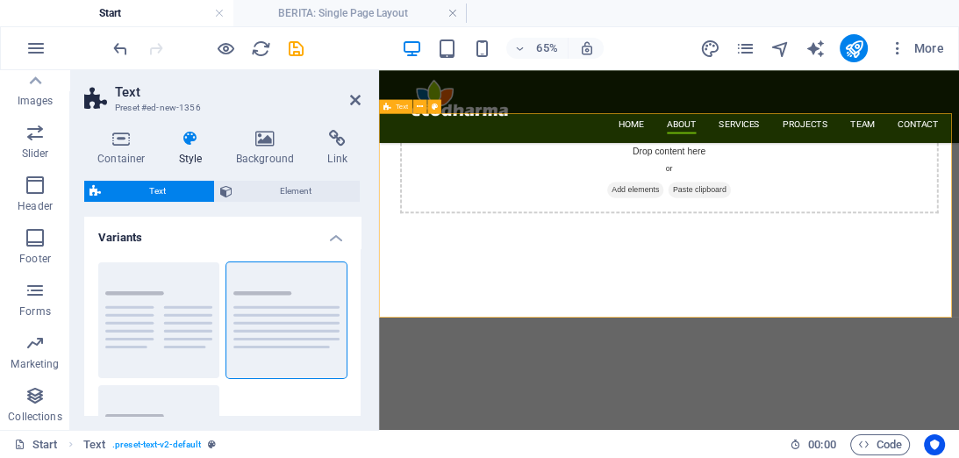
scroll to position [1886, 0]
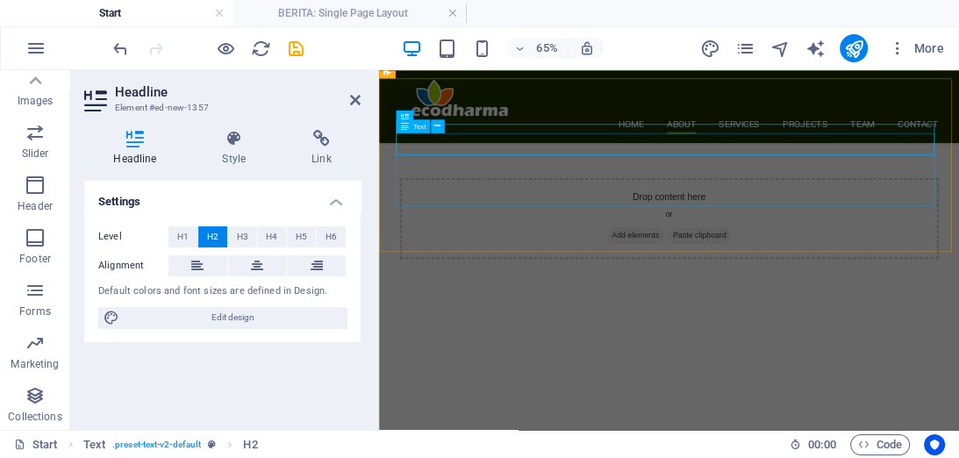
scroll to position [1953, 0]
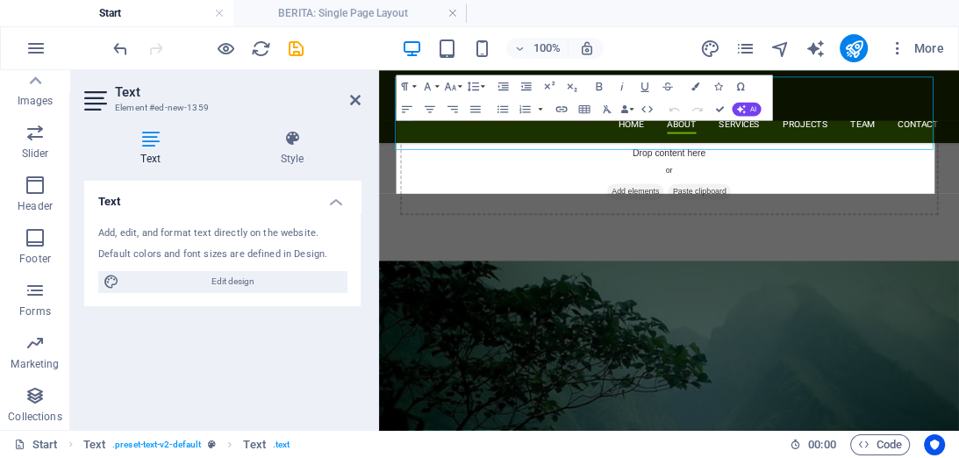
scroll to position [2021, 0]
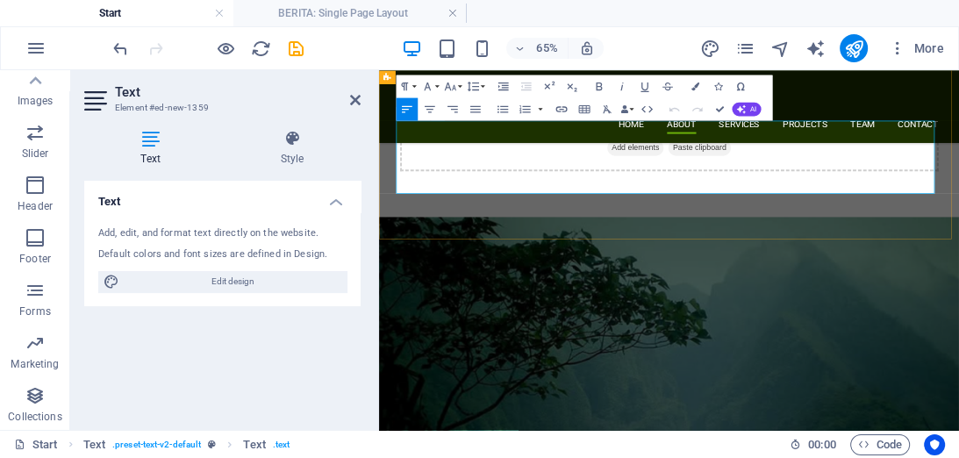
drag, startPoint x: 404, startPoint y: 164, endPoint x: 1068, endPoint y: 250, distance: 668.9
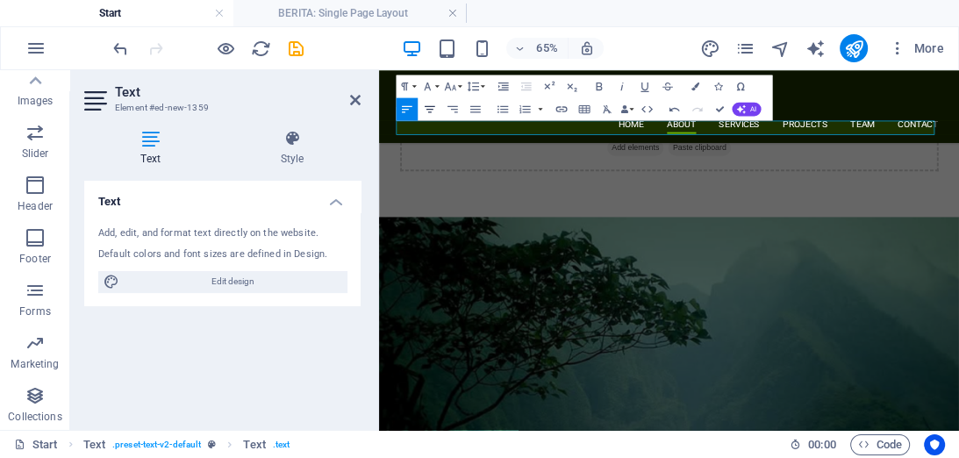
click at [433, 113] on icon "button" at bounding box center [430, 109] width 14 height 14
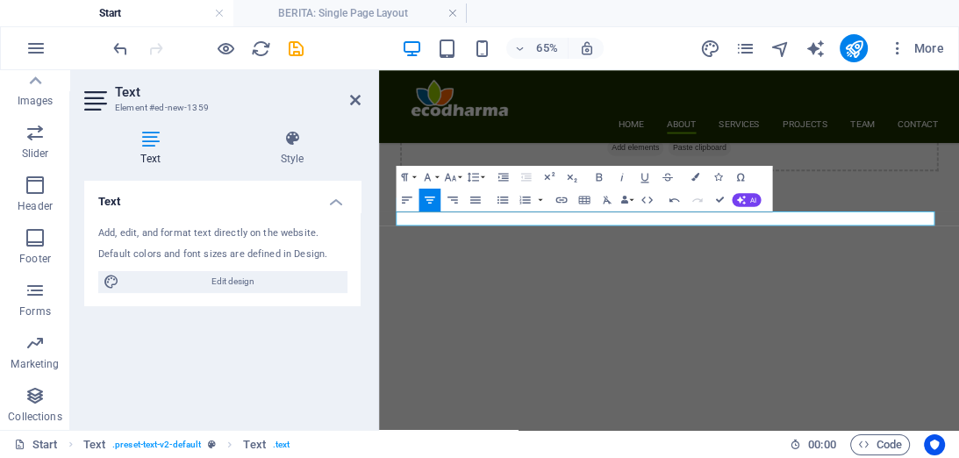
scroll to position [1880, 0]
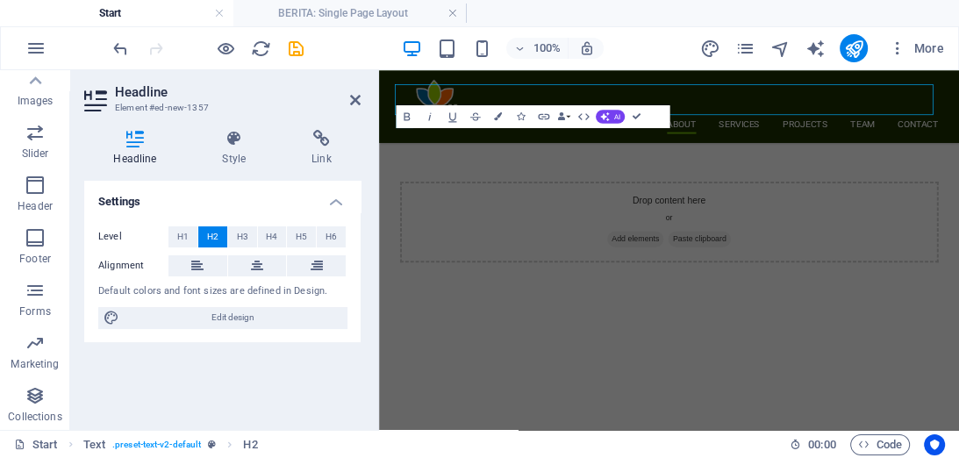
scroll to position [1948, 0]
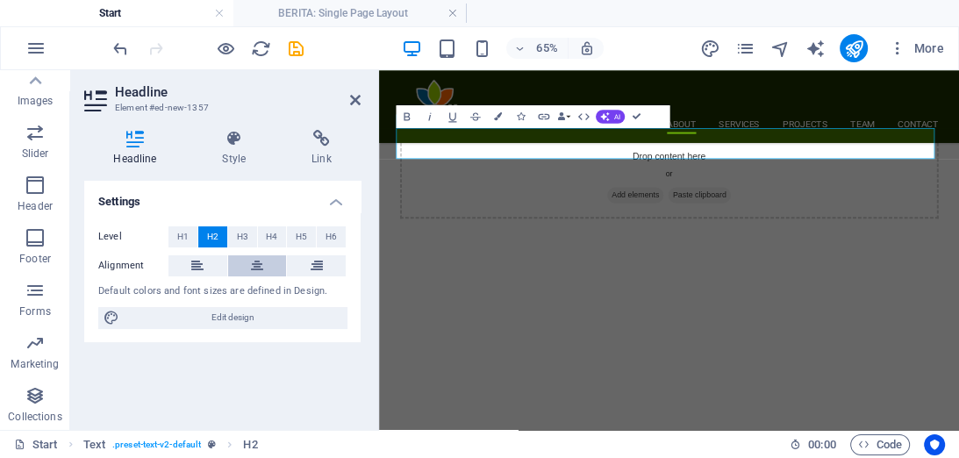
click at [269, 265] on button at bounding box center [257, 265] width 59 height 21
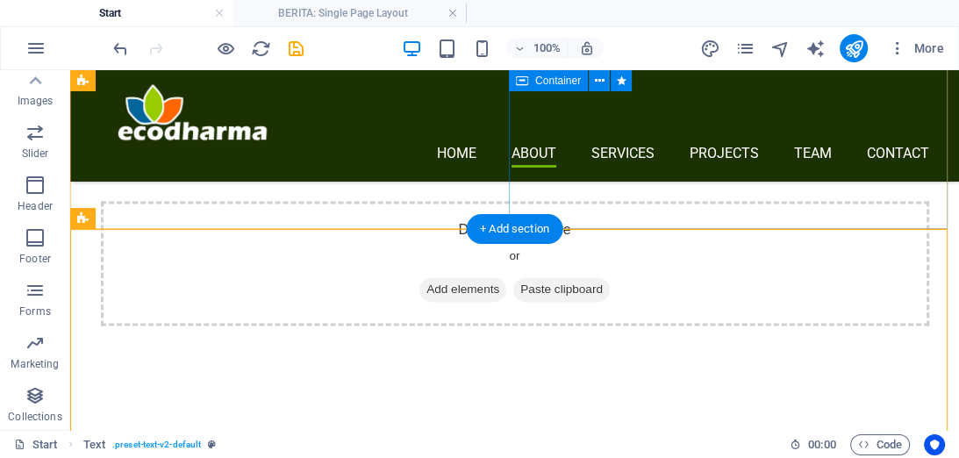
scroll to position [1740, 0]
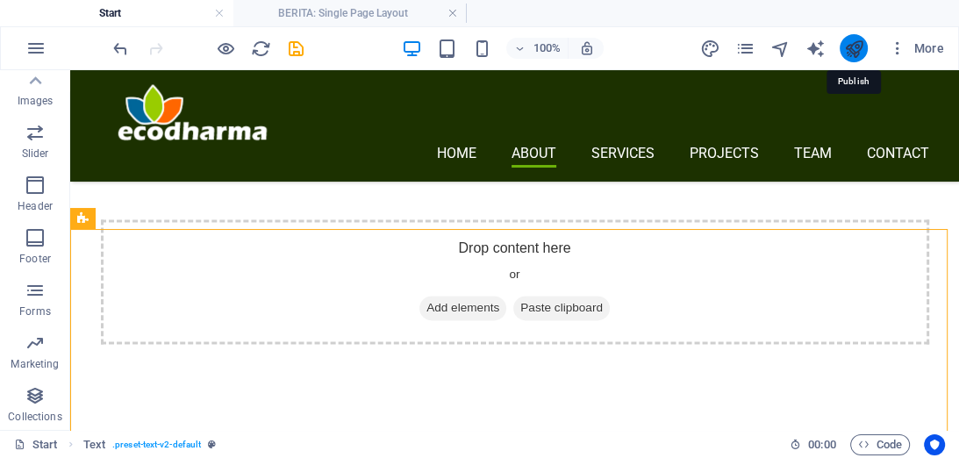
click at [853, 47] on icon "publish" at bounding box center [853, 49] width 20 height 20
checkbox input "false"
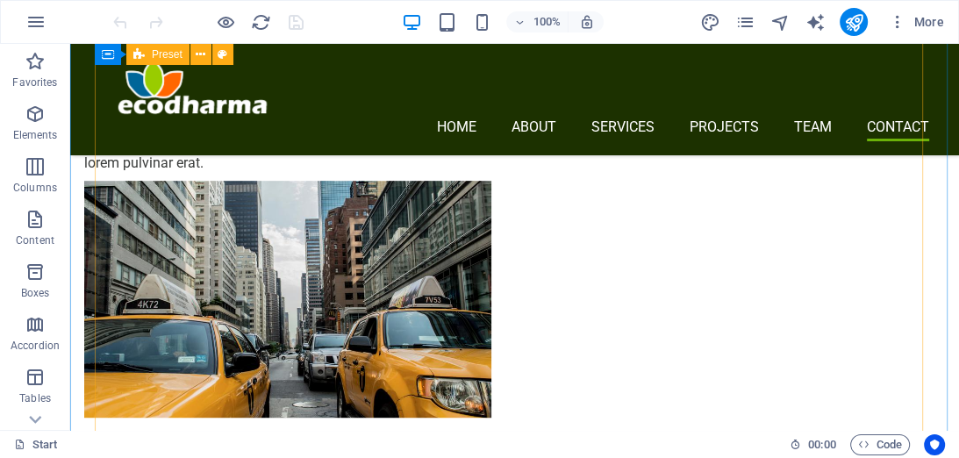
scroll to position [5475, 0]
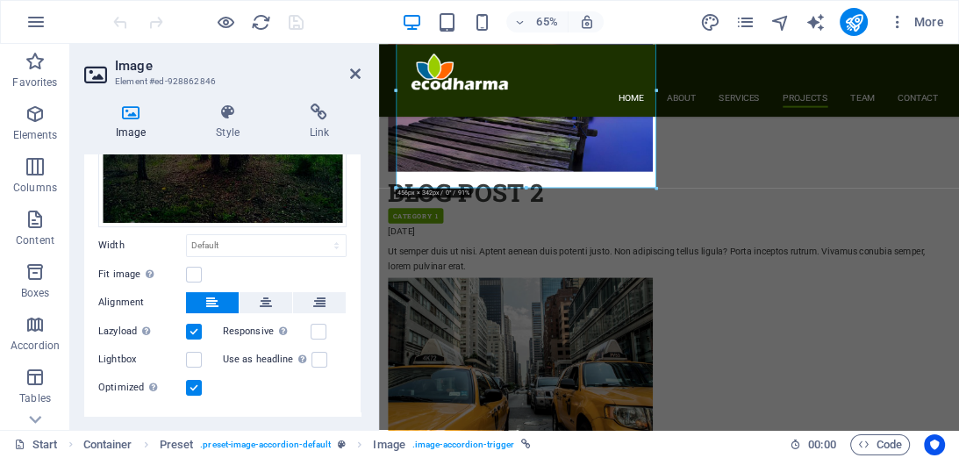
scroll to position [207, 0]
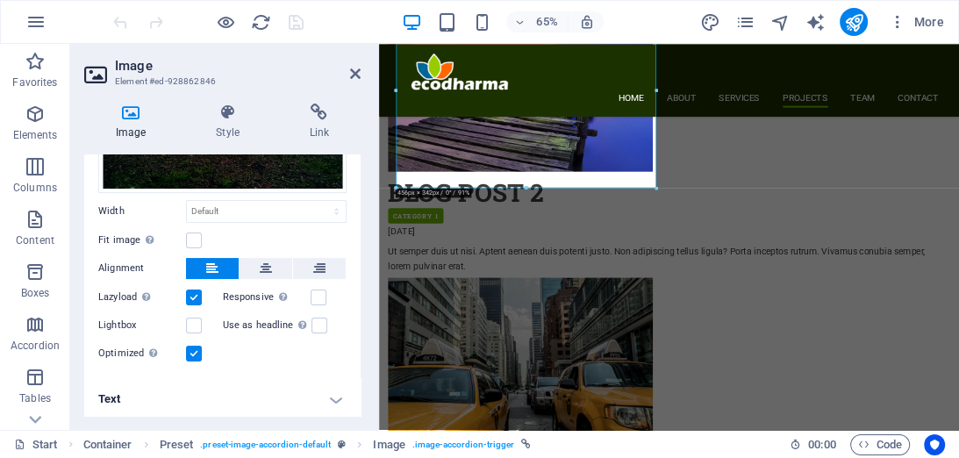
click at [330, 391] on h4 "Text" at bounding box center [222, 399] width 276 height 42
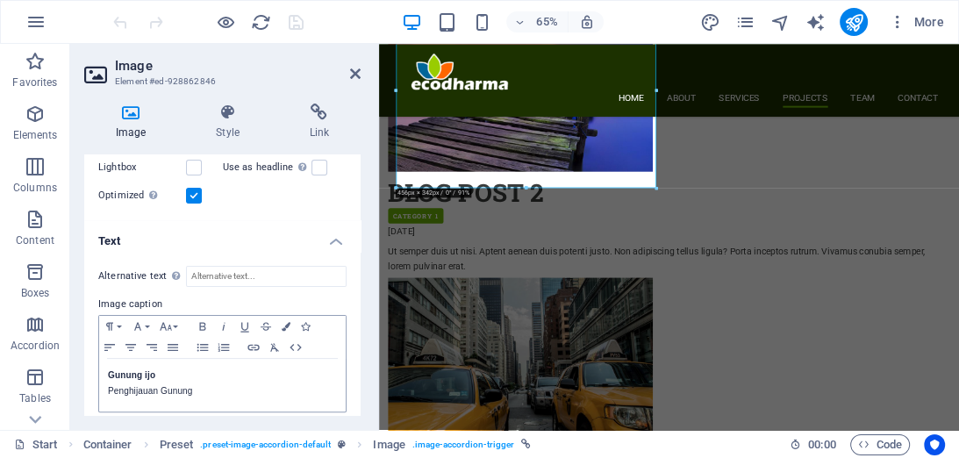
scroll to position [372, 0]
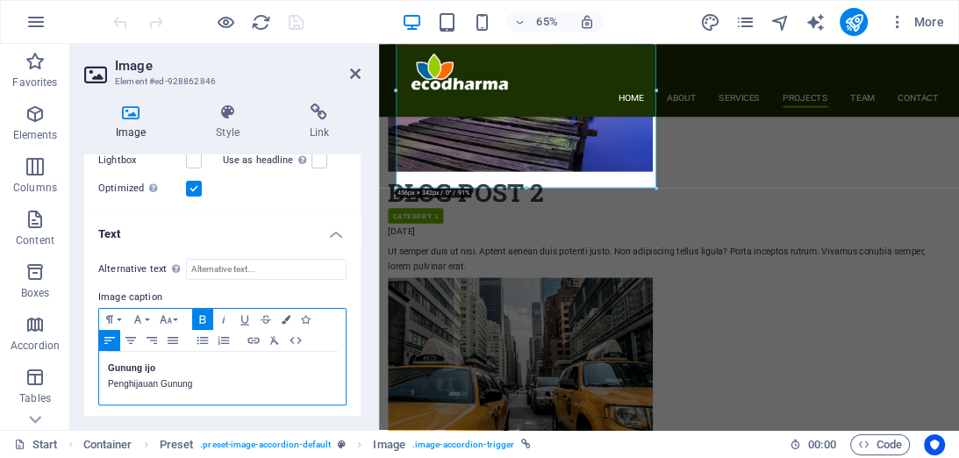
click at [110, 363] on strong "Gunung ijo" at bounding box center [131, 368] width 47 height 10
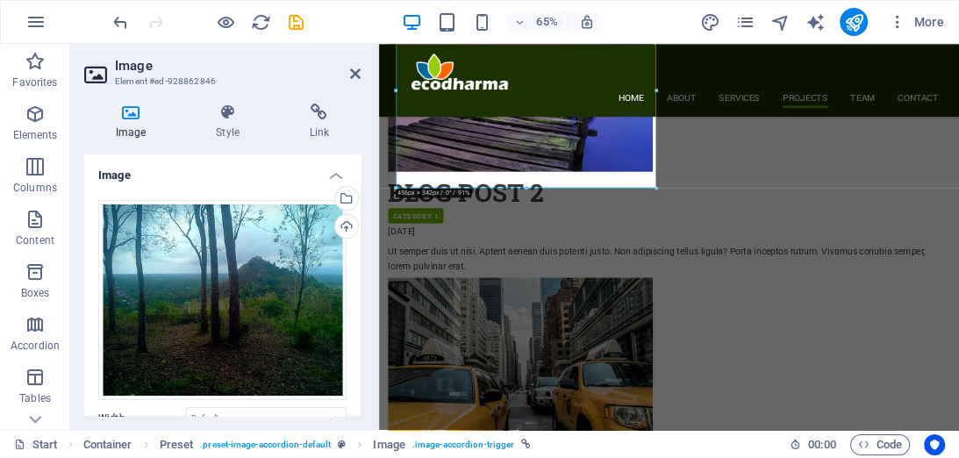
scroll to position [0, 0]
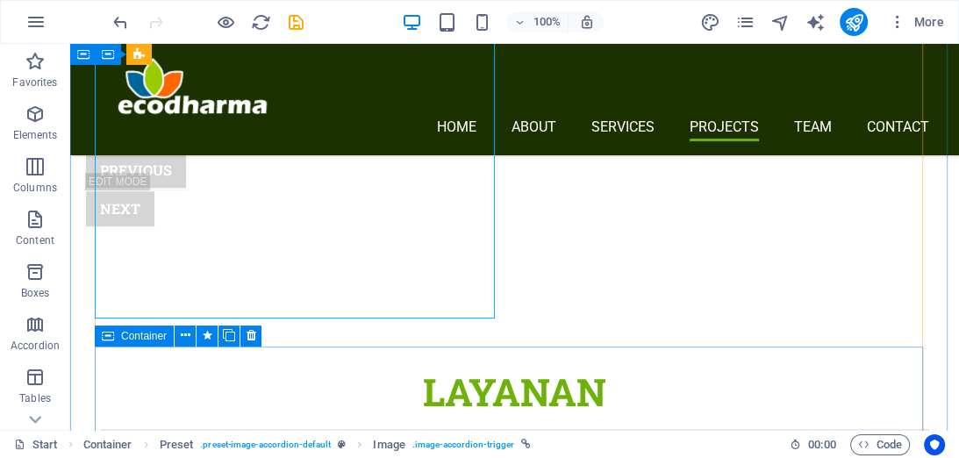
scroll to position [5896, 0]
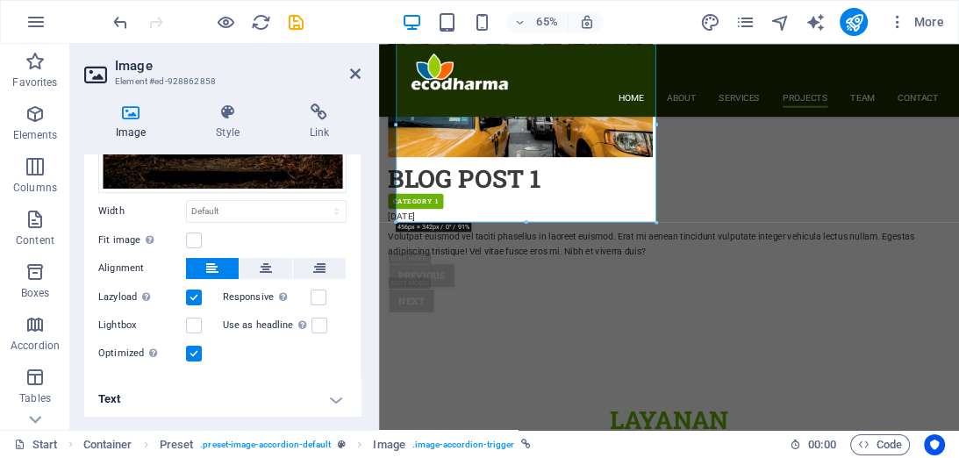
scroll to position [207, 0]
click at [335, 395] on h4 "Text" at bounding box center [222, 399] width 276 height 42
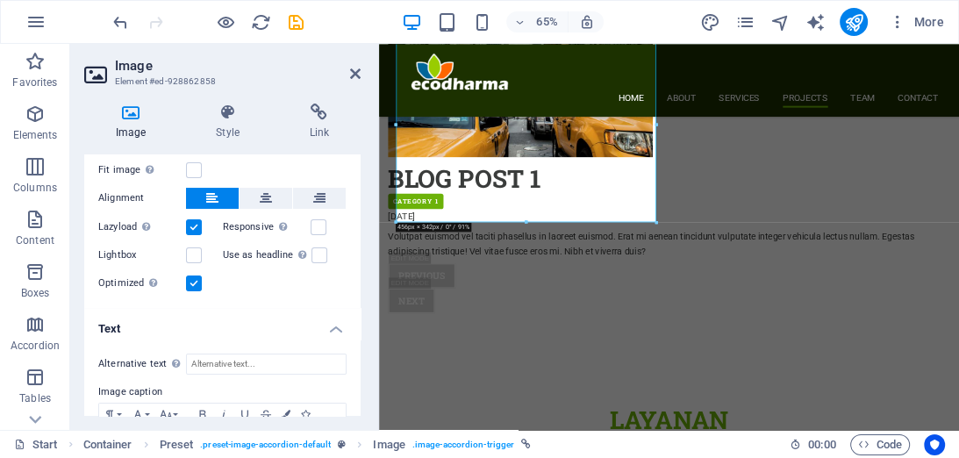
scroll to position [372, 0]
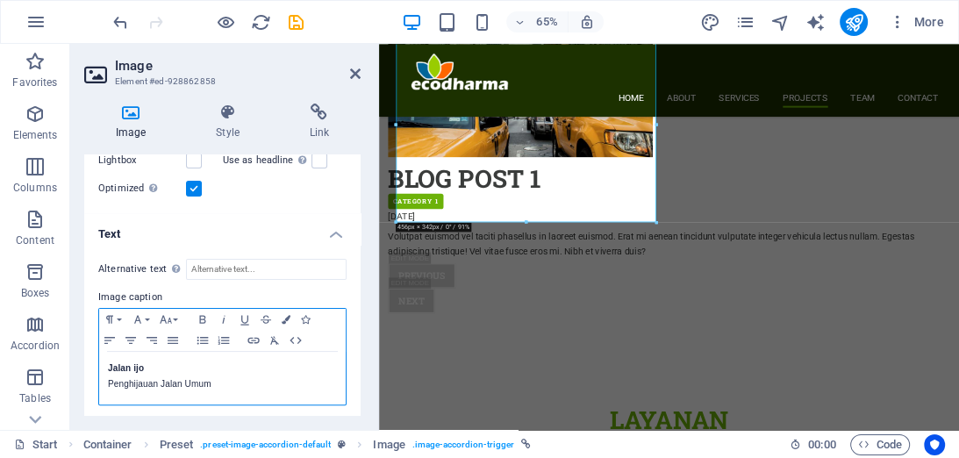
click at [108, 366] on strong "Jalan ijo" at bounding box center [126, 368] width 36 height 10
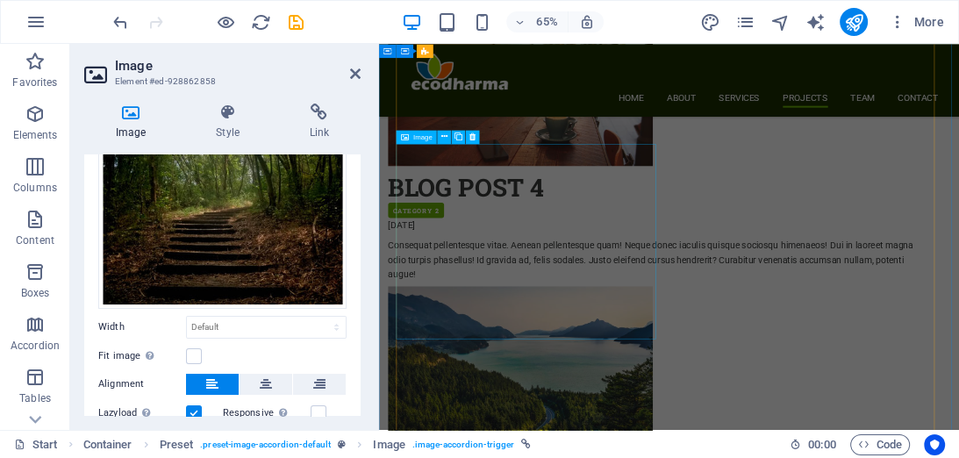
scroll to position [4741, 0]
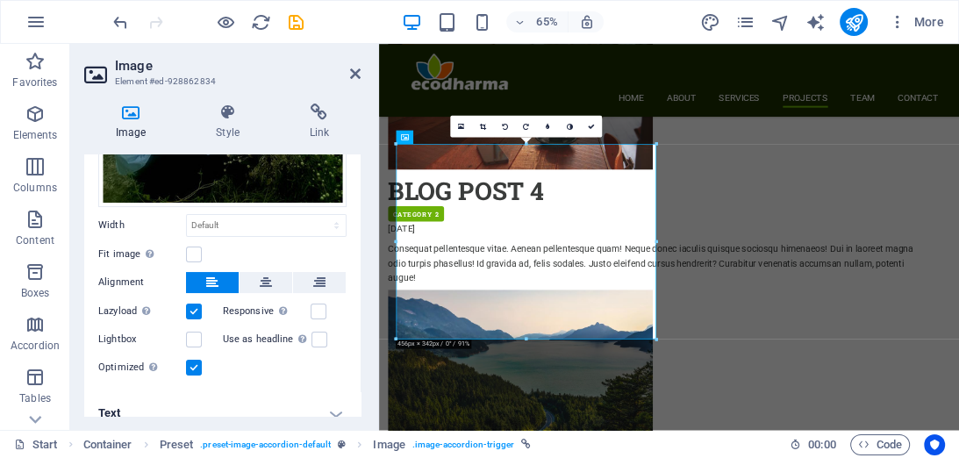
scroll to position [207, 0]
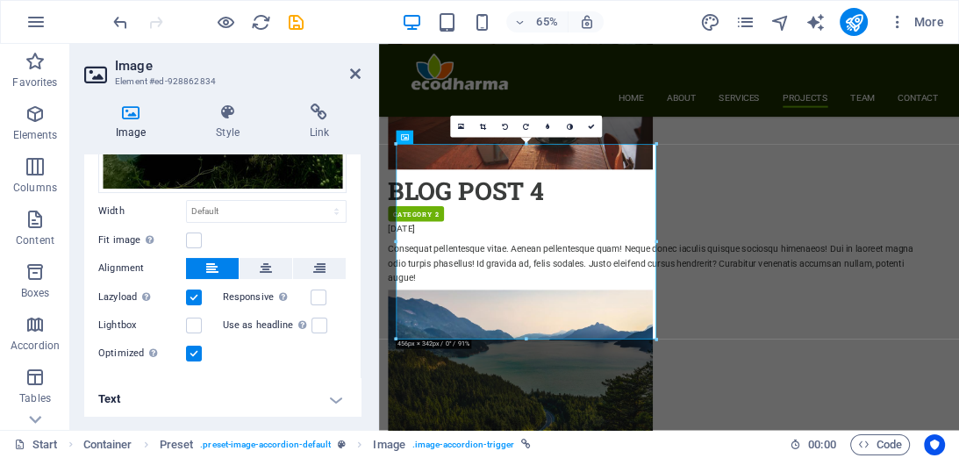
click at [330, 397] on h4 "Text" at bounding box center [222, 399] width 276 height 42
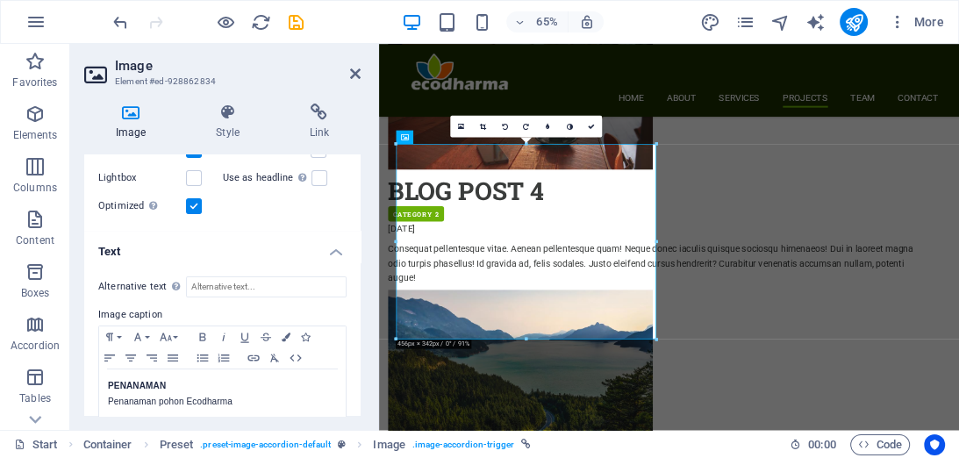
scroll to position [372, 0]
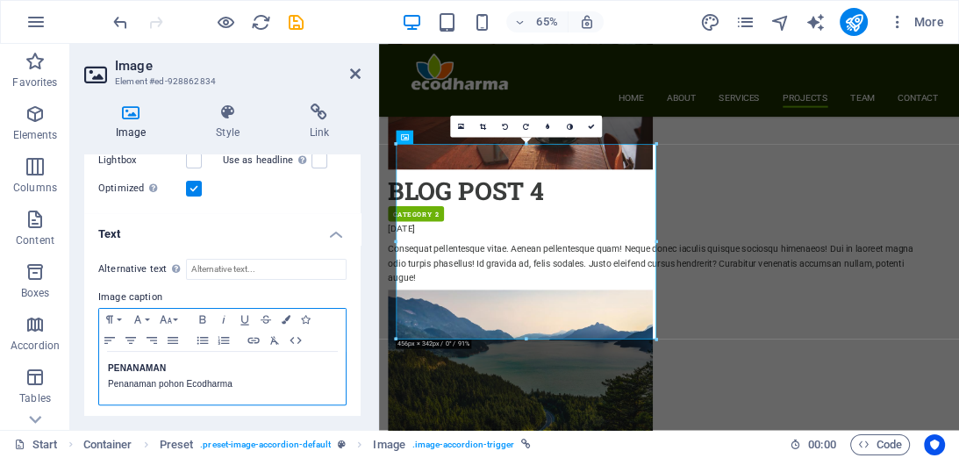
click at [106, 360] on div "PENANAMAN Penanaman pohon Ecodharma" at bounding box center [222, 378] width 247 height 53
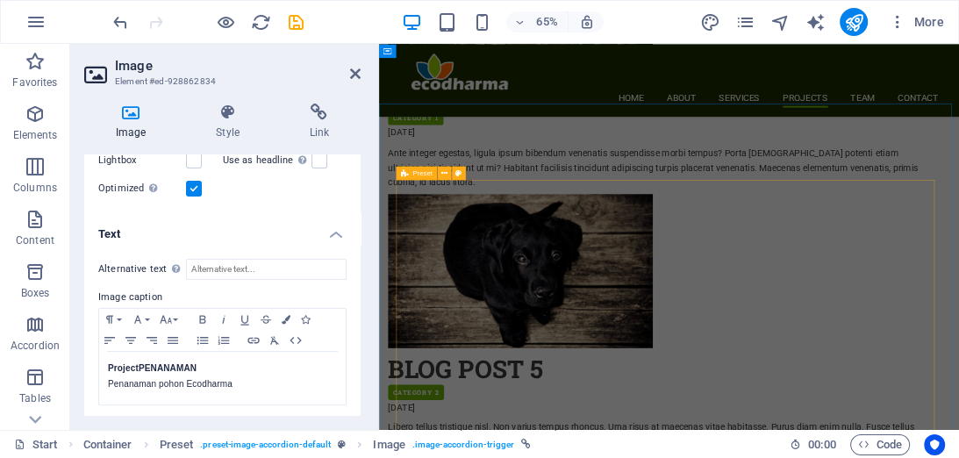
scroll to position [4040, 0]
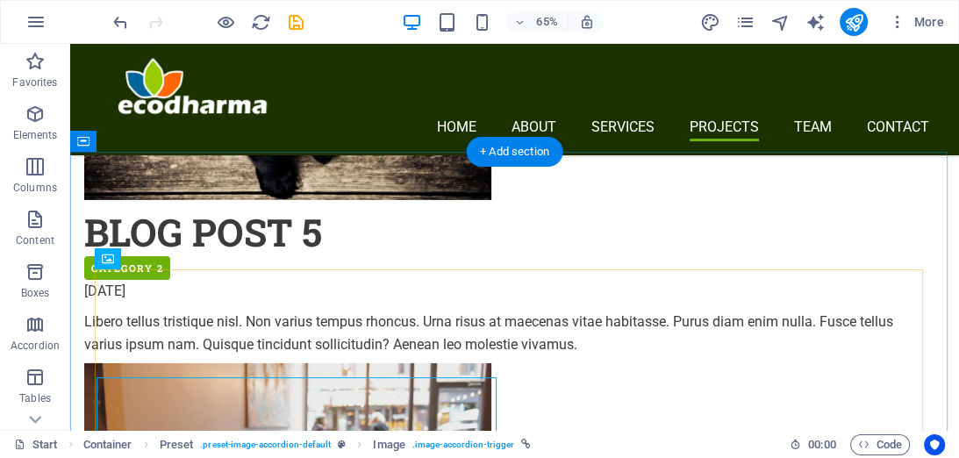
scroll to position [3931, 0]
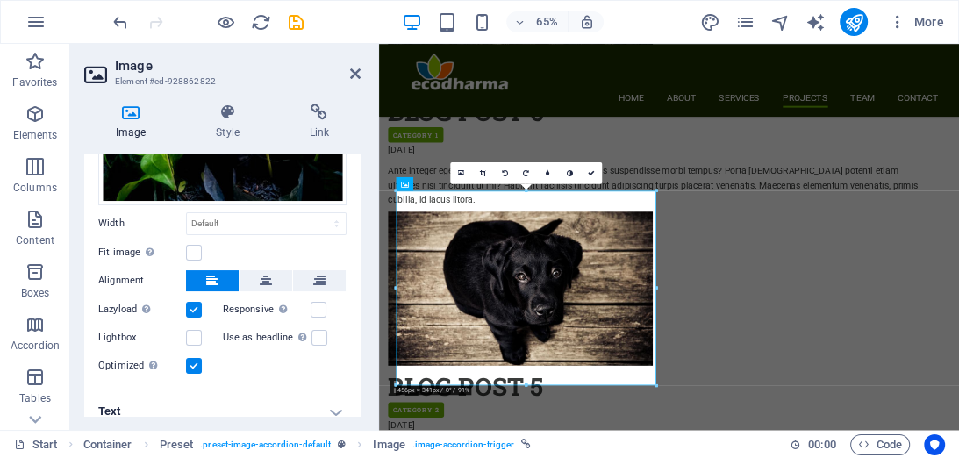
scroll to position [207, 0]
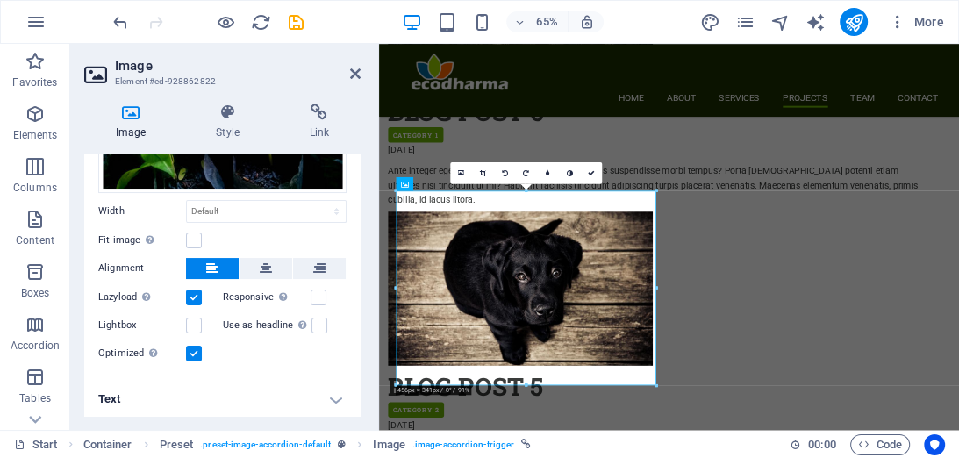
click at [333, 391] on h4 "Text" at bounding box center [222, 399] width 276 height 42
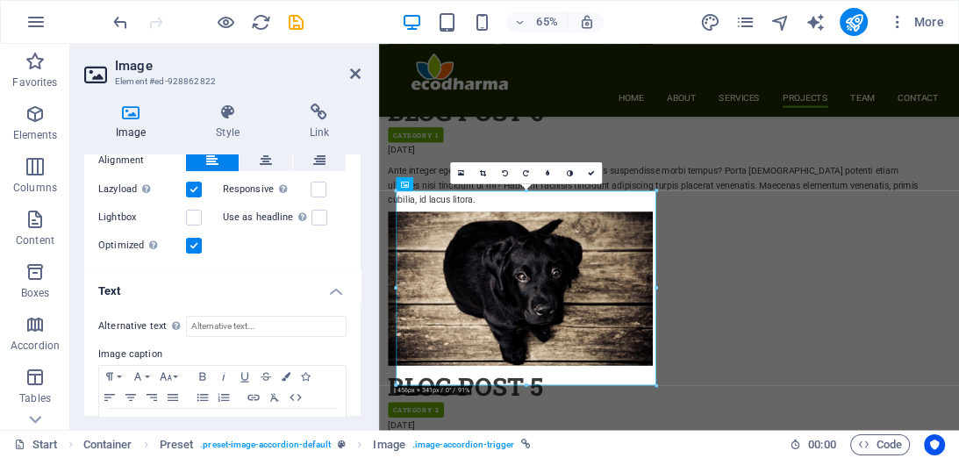
scroll to position [372, 0]
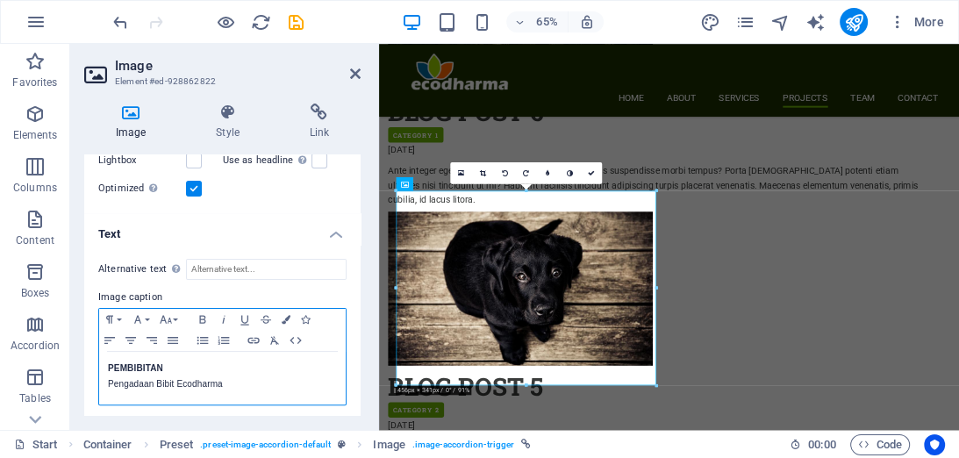
click at [110, 363] on strong "PEMBIBITAN" at bounding box center [135, 368] width 55 height 10
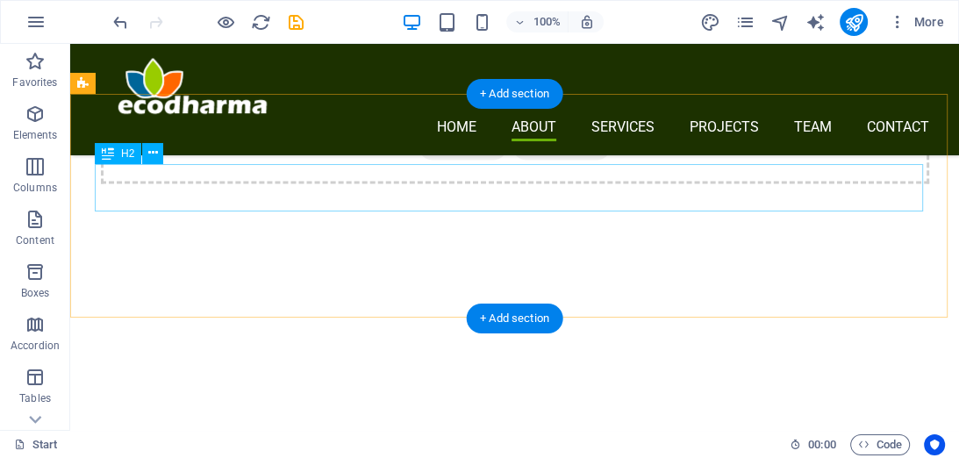
scroll to position [1825, 0]
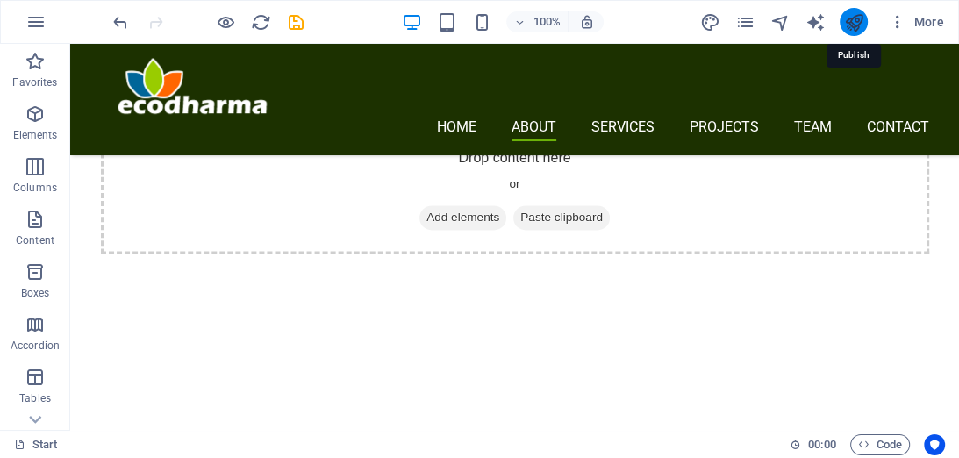
click at [855, 25] on icon "publish" at bounding box center [853, 22] width 20 height 20
checkbox input "false"
